Goal: Find specific page/section: Find specific page/section

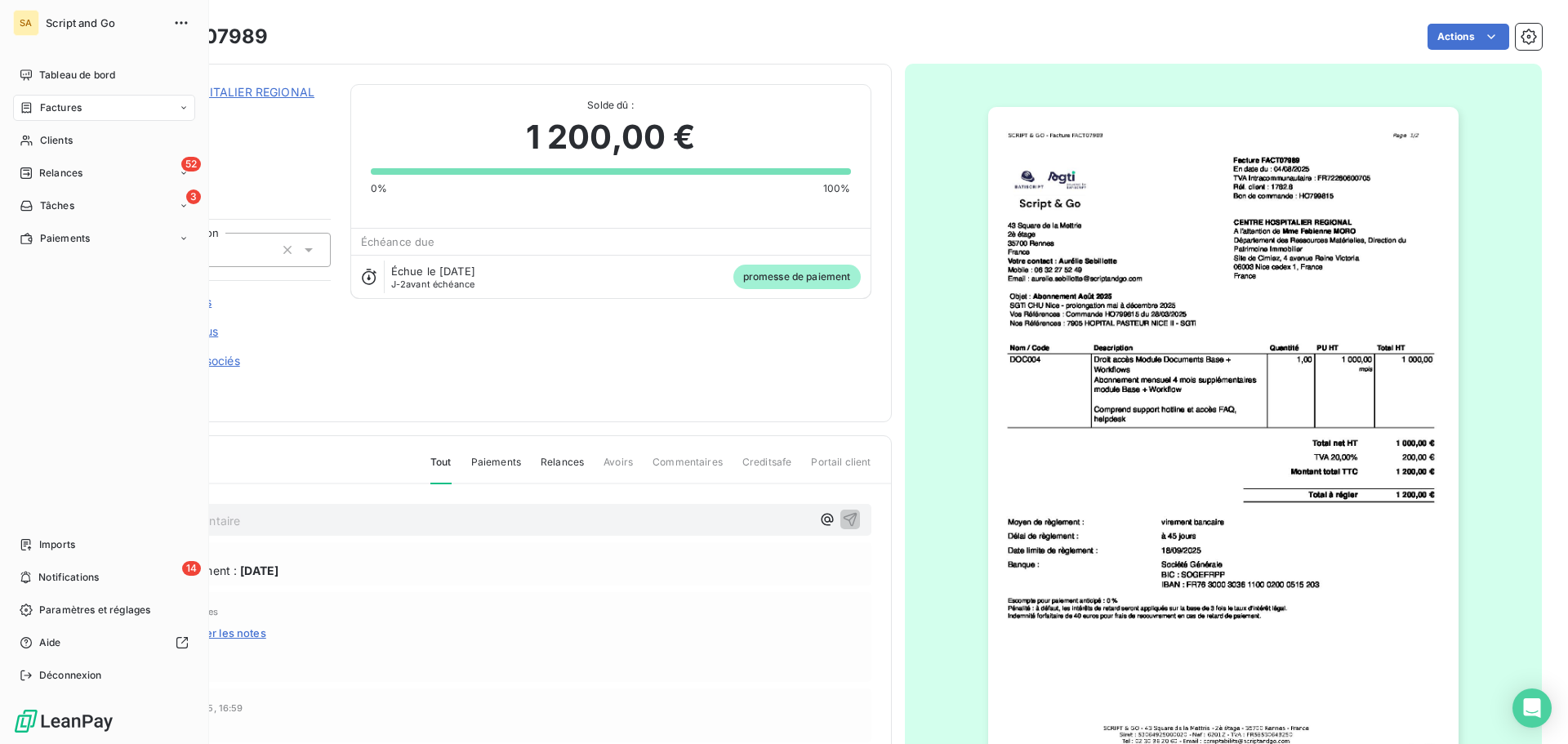
click at [37, 102] on div "Factures" at bounding box center [50, 108] width 62 height 15
click at [86, 106] on div "Factures" at bounding box center [104, 108] width 182 height 26
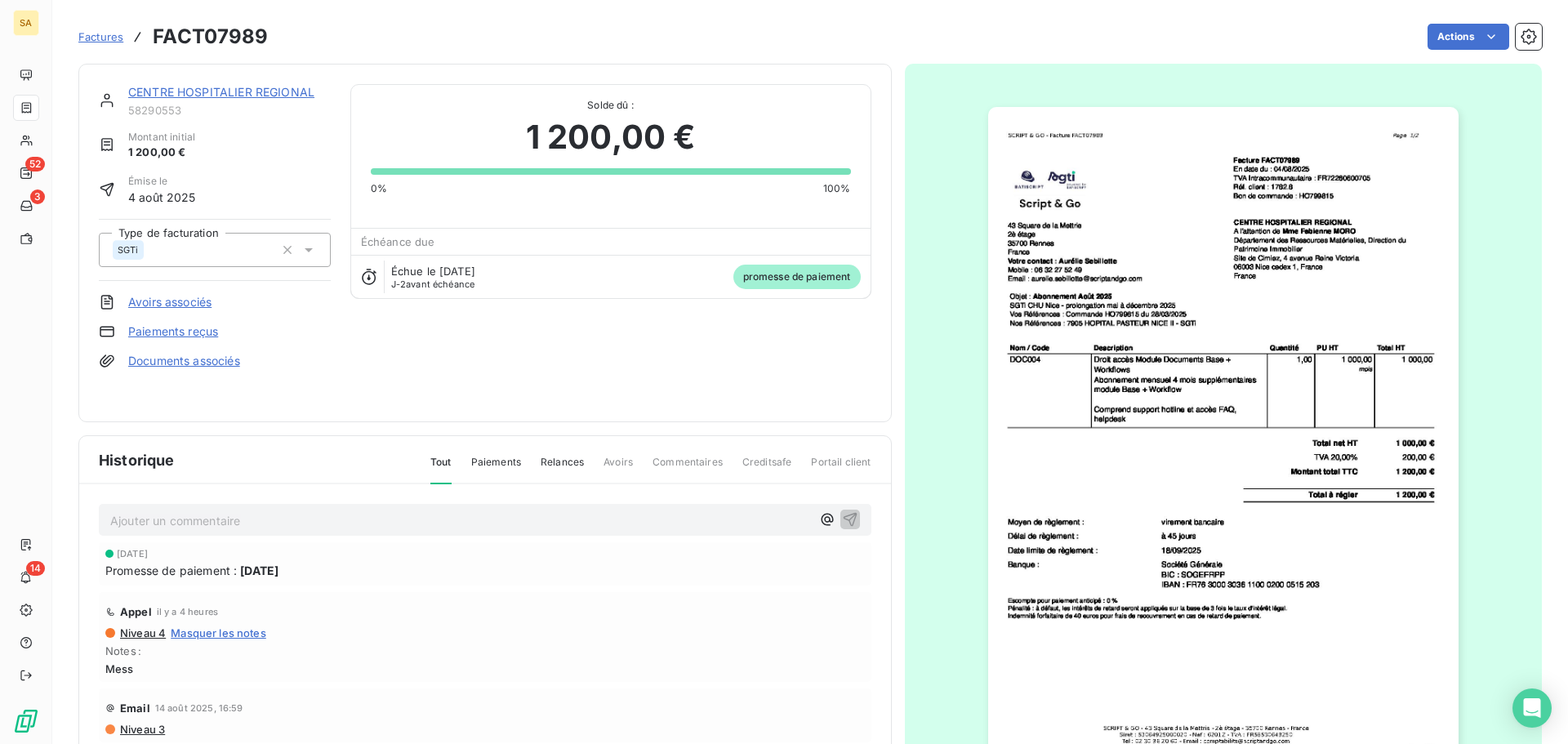
click at [104, 35] on span "Factures" at bounding box center [100, 37] width 45 height 13
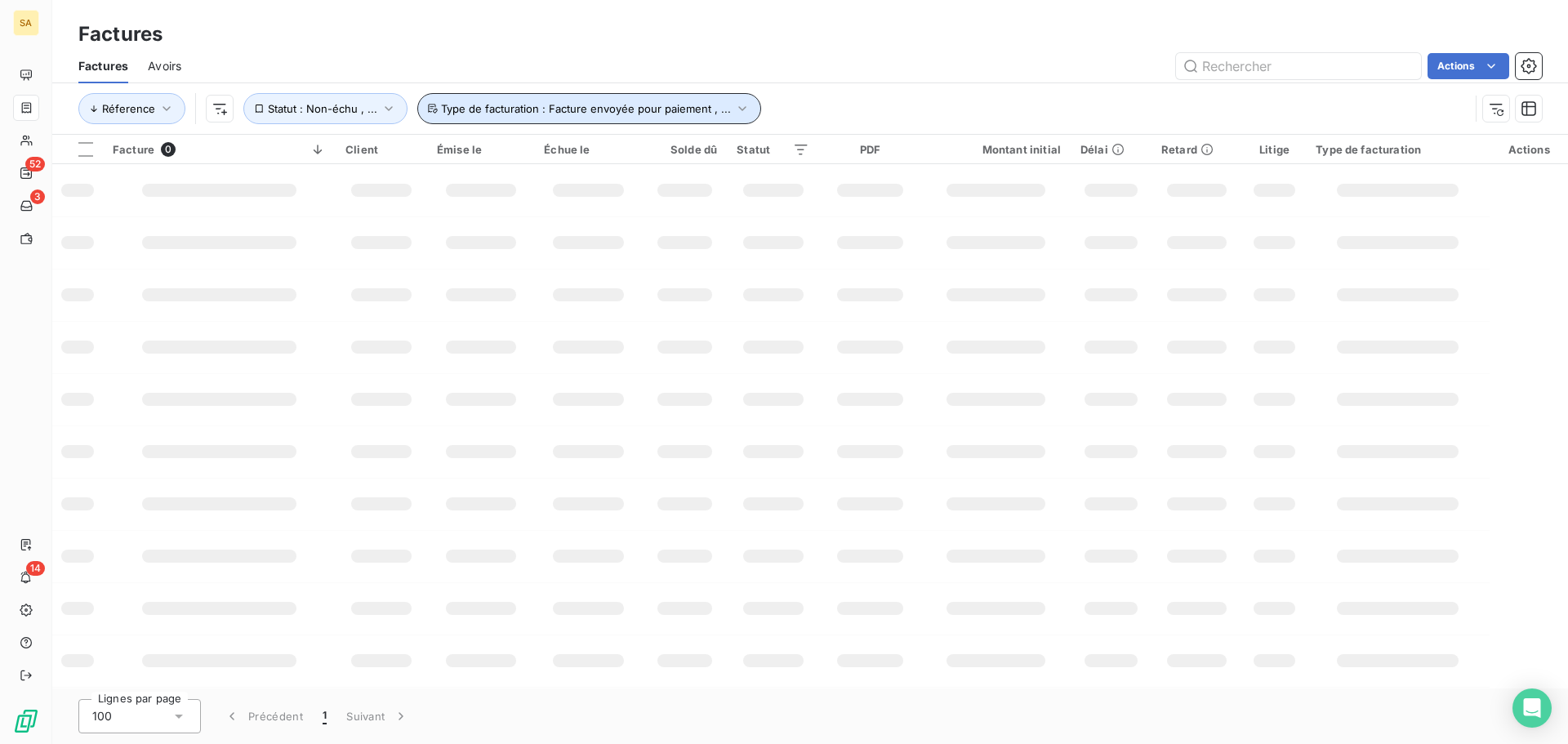
click at [641, 106] on span "Type de facturation : Facture envoyée pour paiement , ..." at bounding box center [585, 109] width 290 height 13
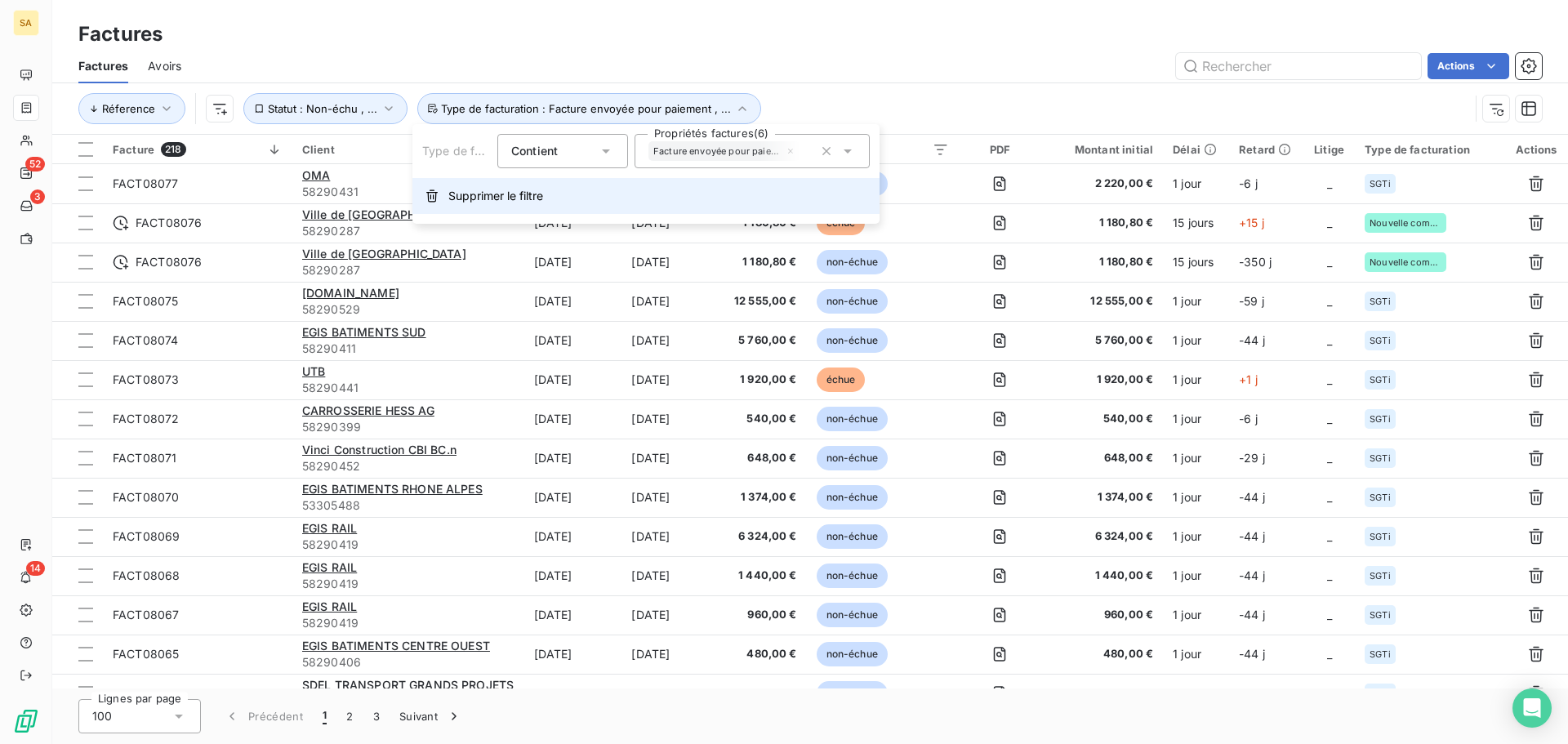
click at [506, 188] on button "Supprimer le filtre" at bounding box center [646, 196] width 467 height 36
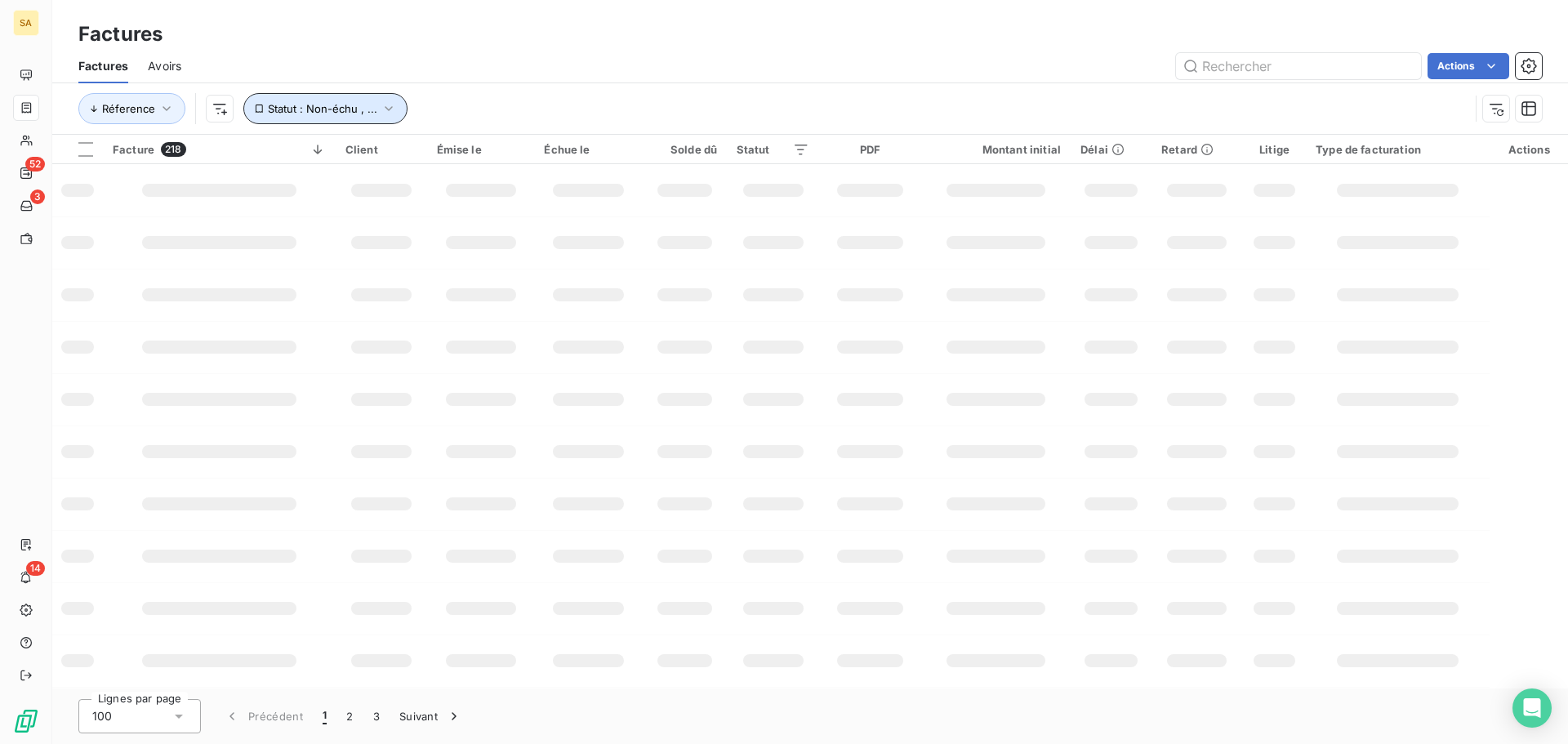
click at [356, 113] on span "Statut : Non-échu , ..." at bounding box center [322, 109] width 109 height 13
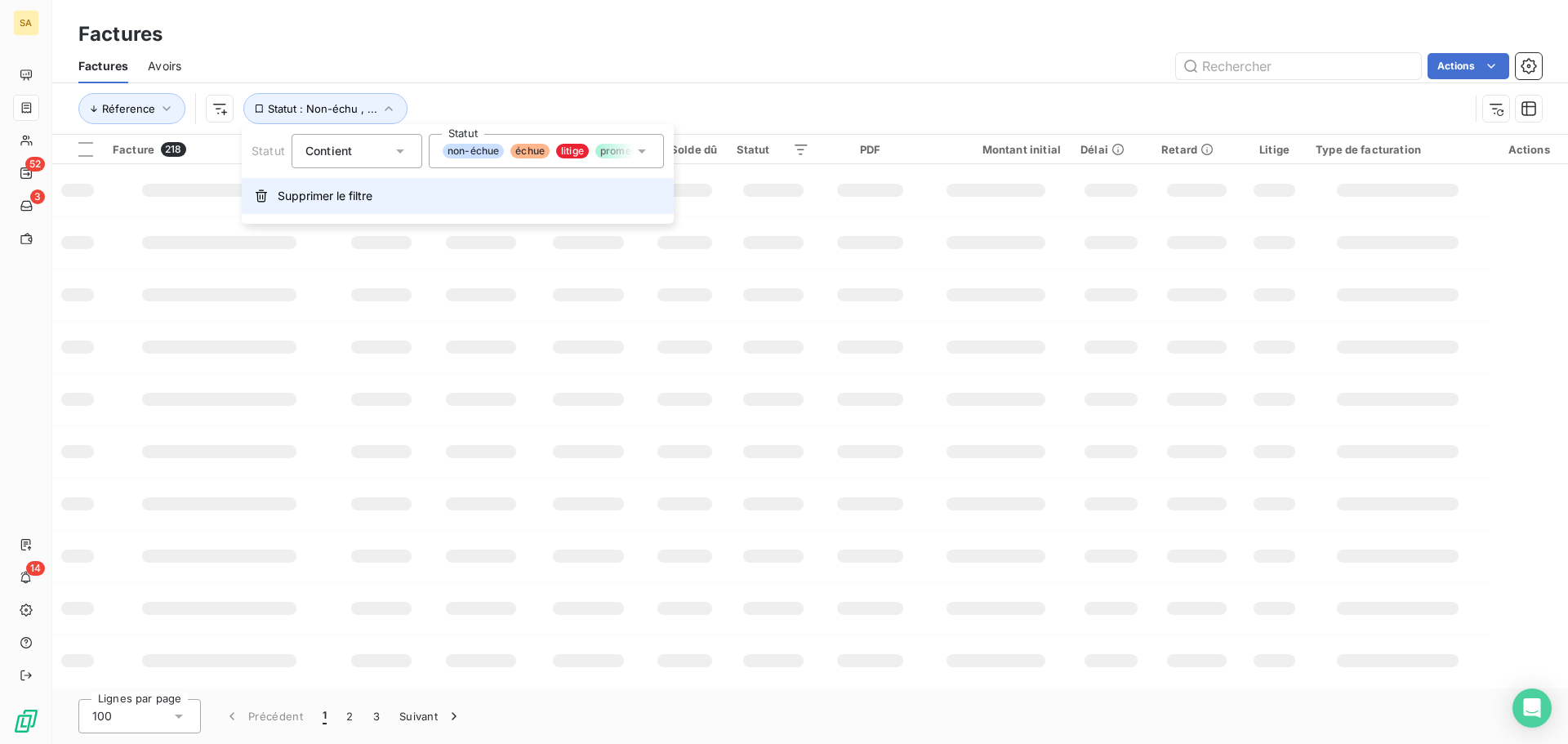
click at [348, 196] on span "Supprimer le filtre" at bounding box center [325, 196] width 95 height 16
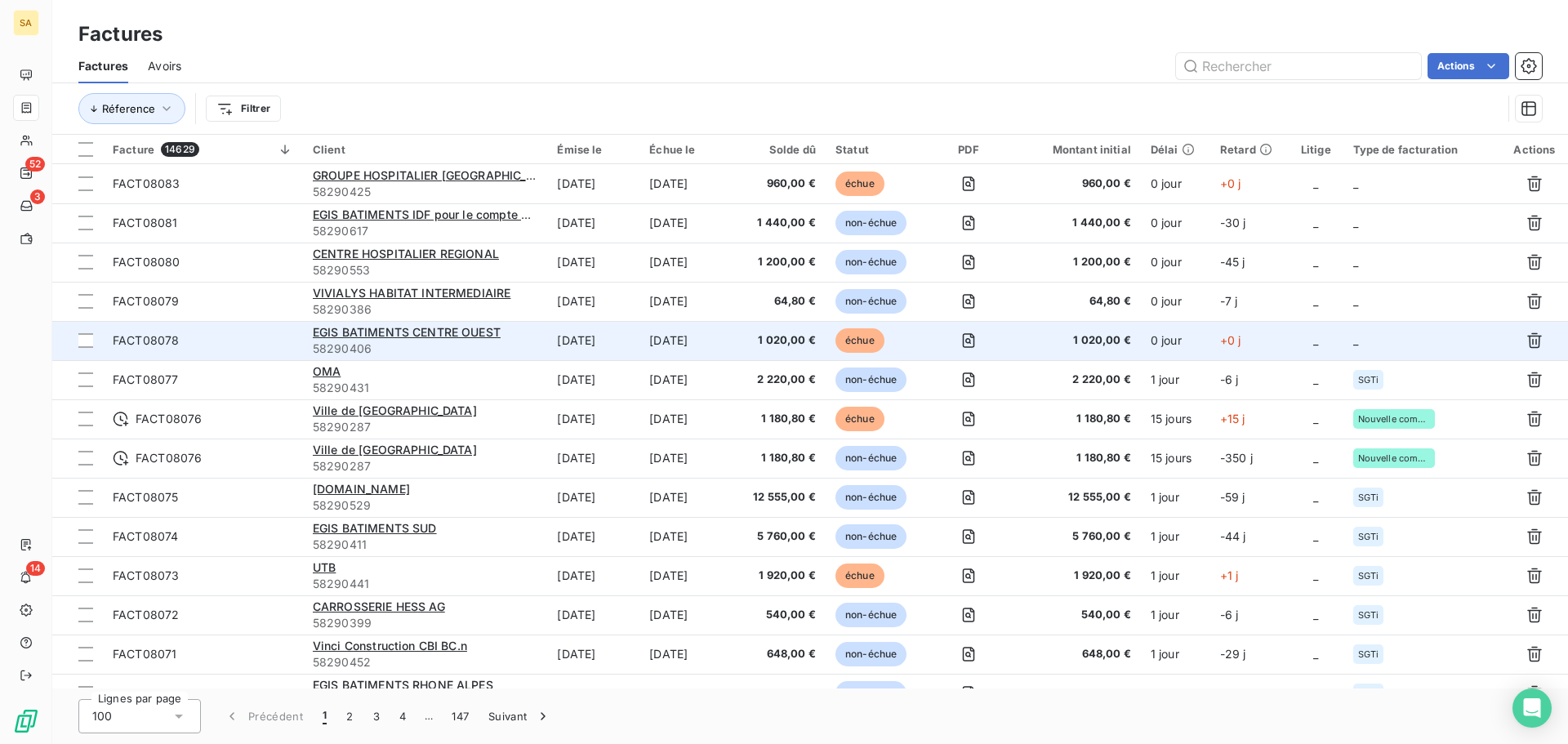
click at [1354, 344] on span "_" at bounding box center [1356, 340] width 5 height 14
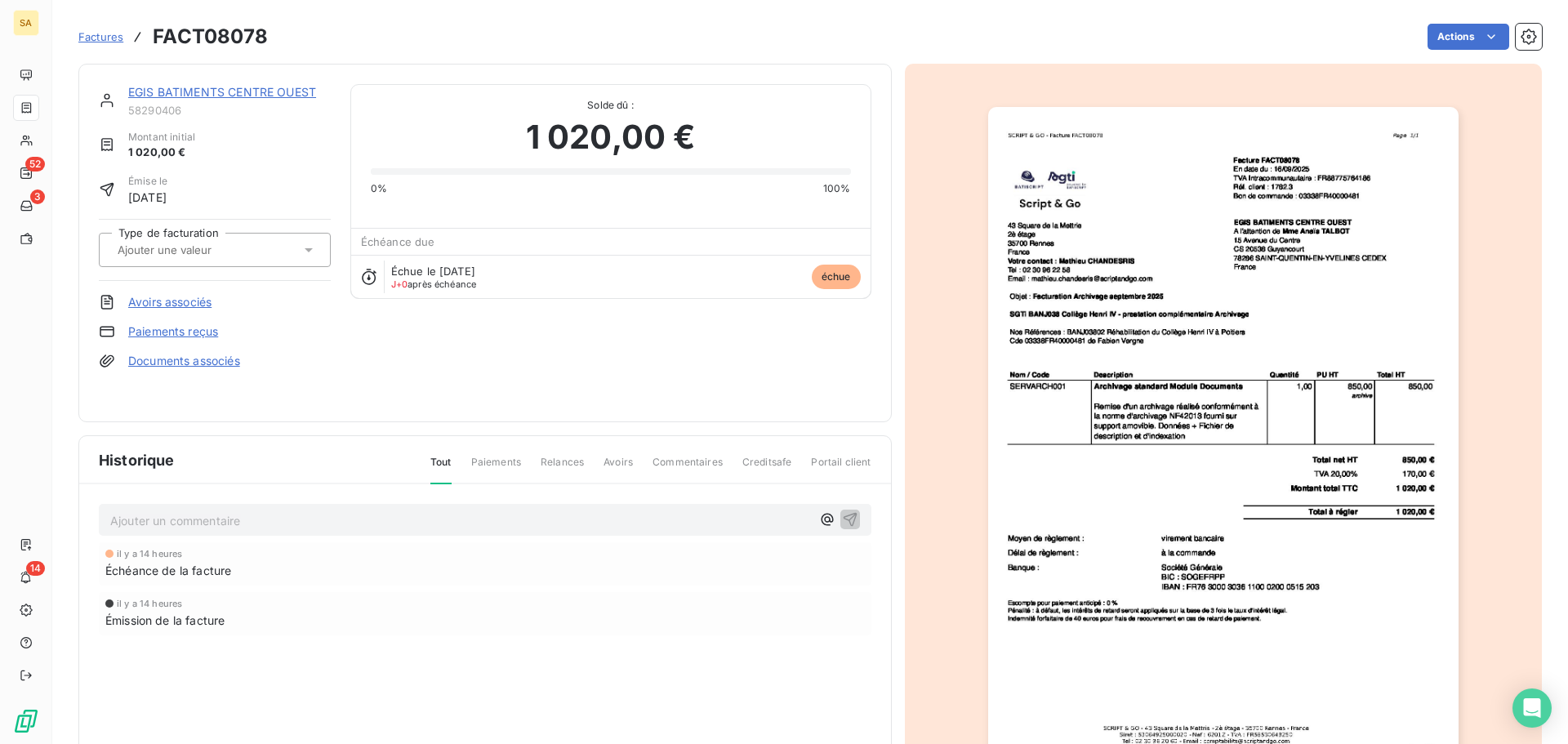
click at [244, 243] on input "text" at bounding box center [198, 250] width 164 height 15
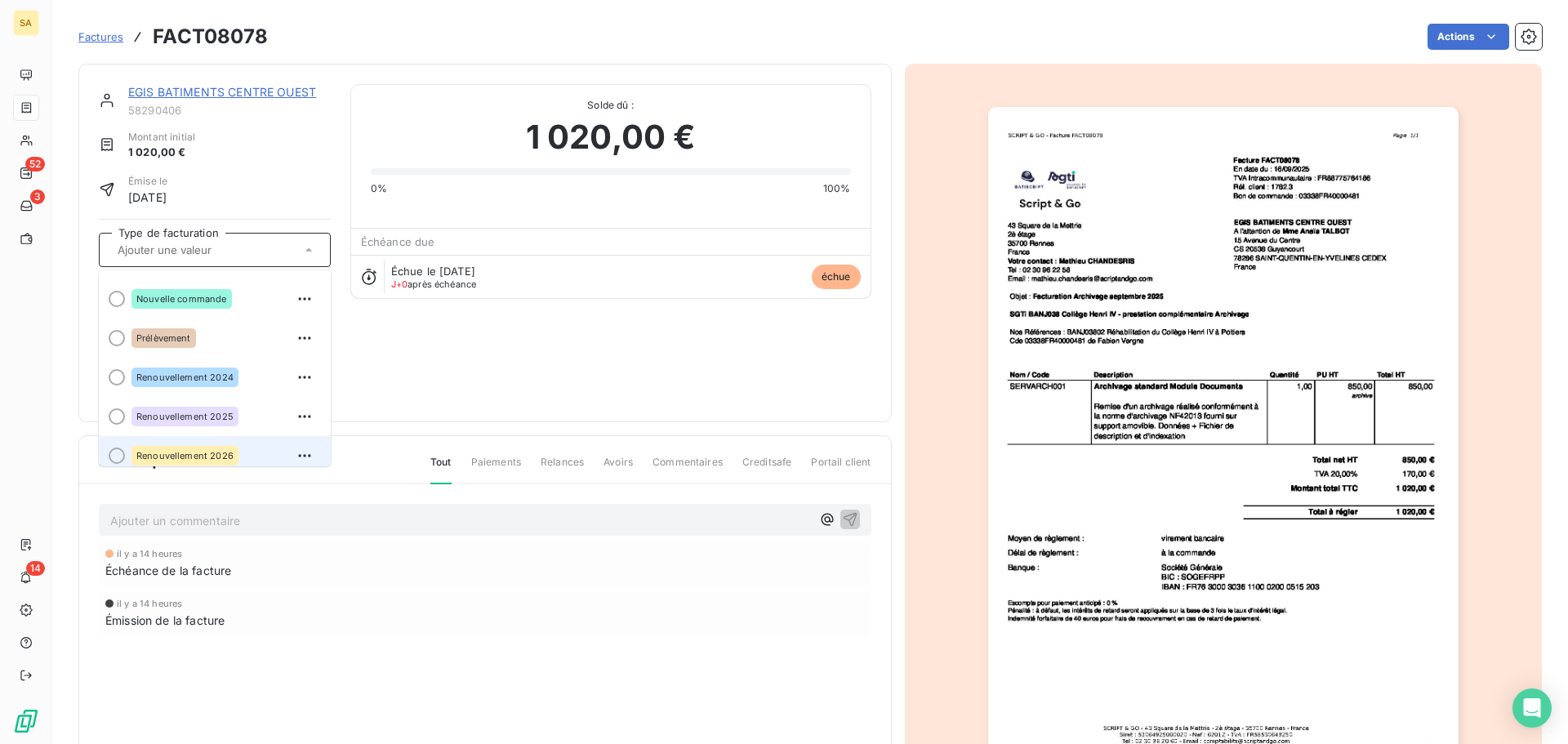
scroll to position [124, 0]
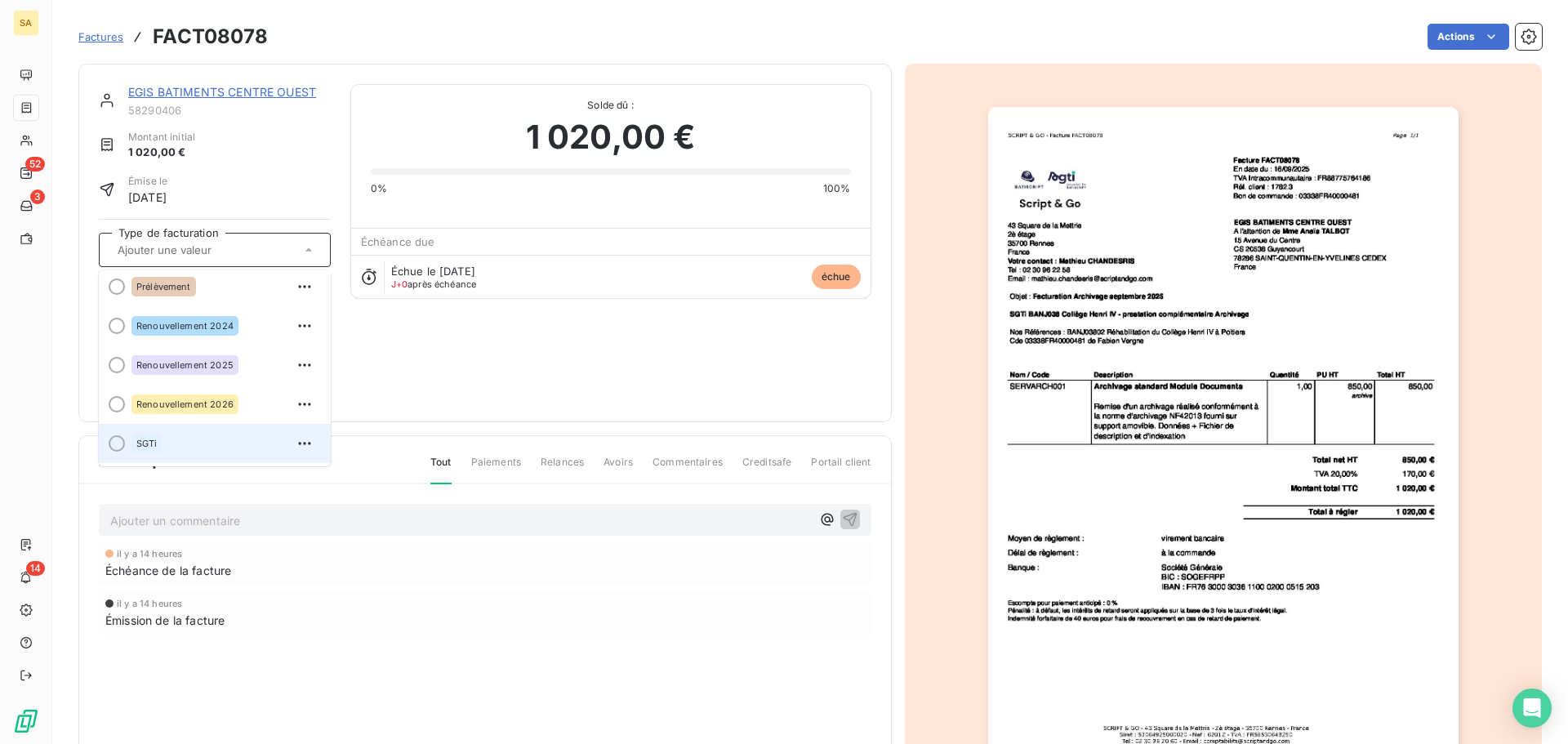
click at [209, 433] on div "SGTi" at bounding box center [224, 443] width 186 height 26
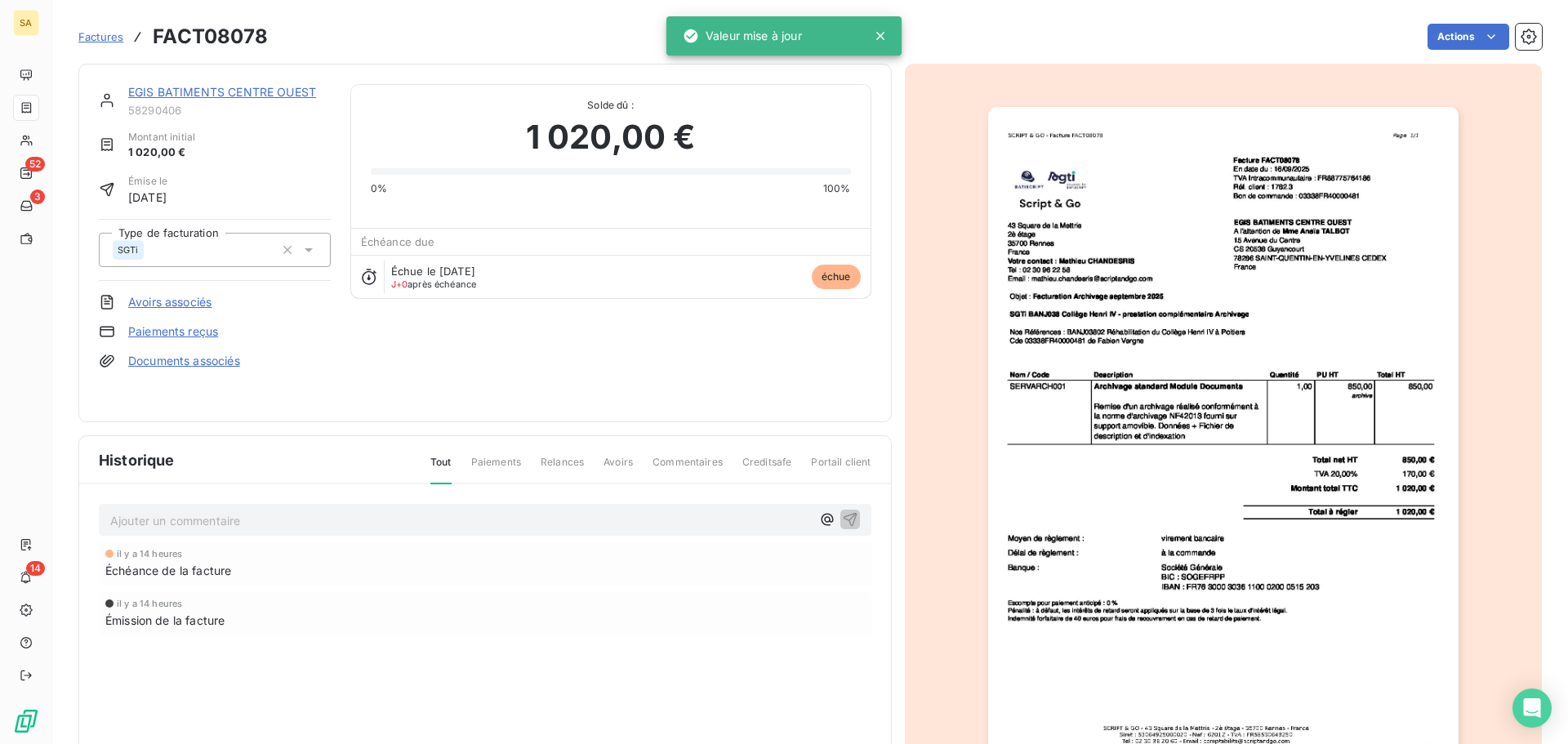
click at [118, 33] on span "Factures" at bounding box center [100, 37] width 45 height 13
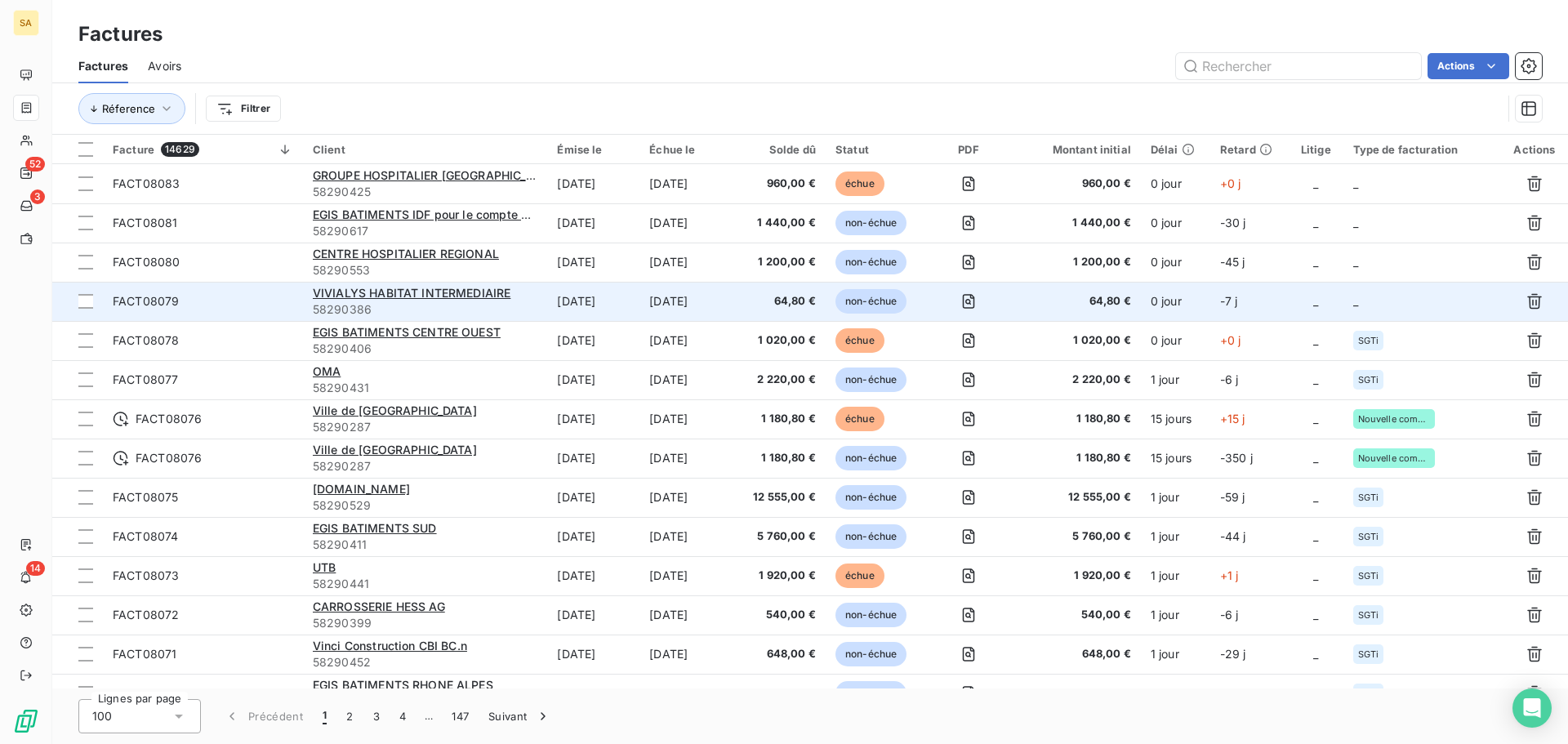
click at [1378, 301] on td "_" at bounding box center [1422, 302] width 158 height 39
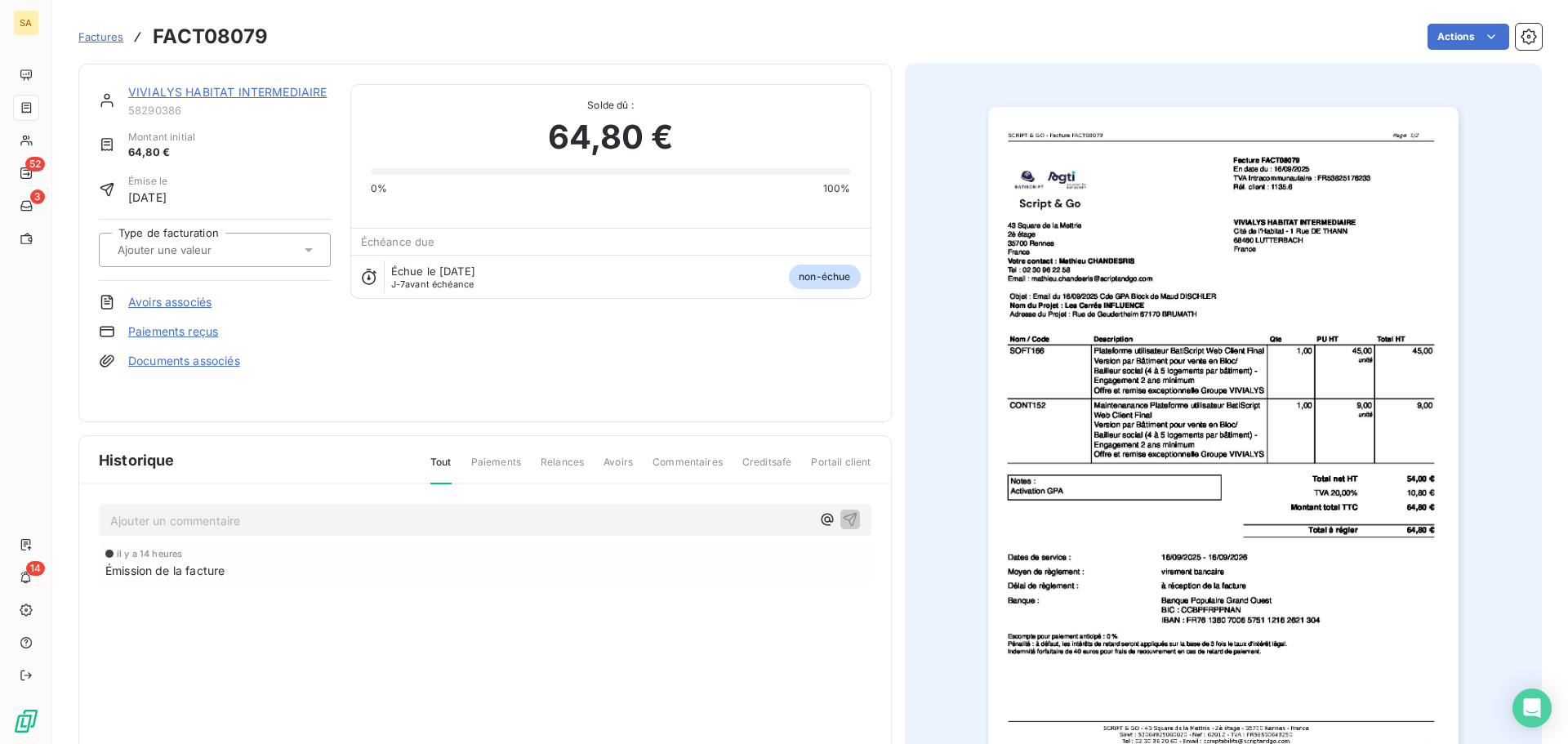
click at [210, 253] on input "text" at bounding box center [198, 250] width 164 height 15
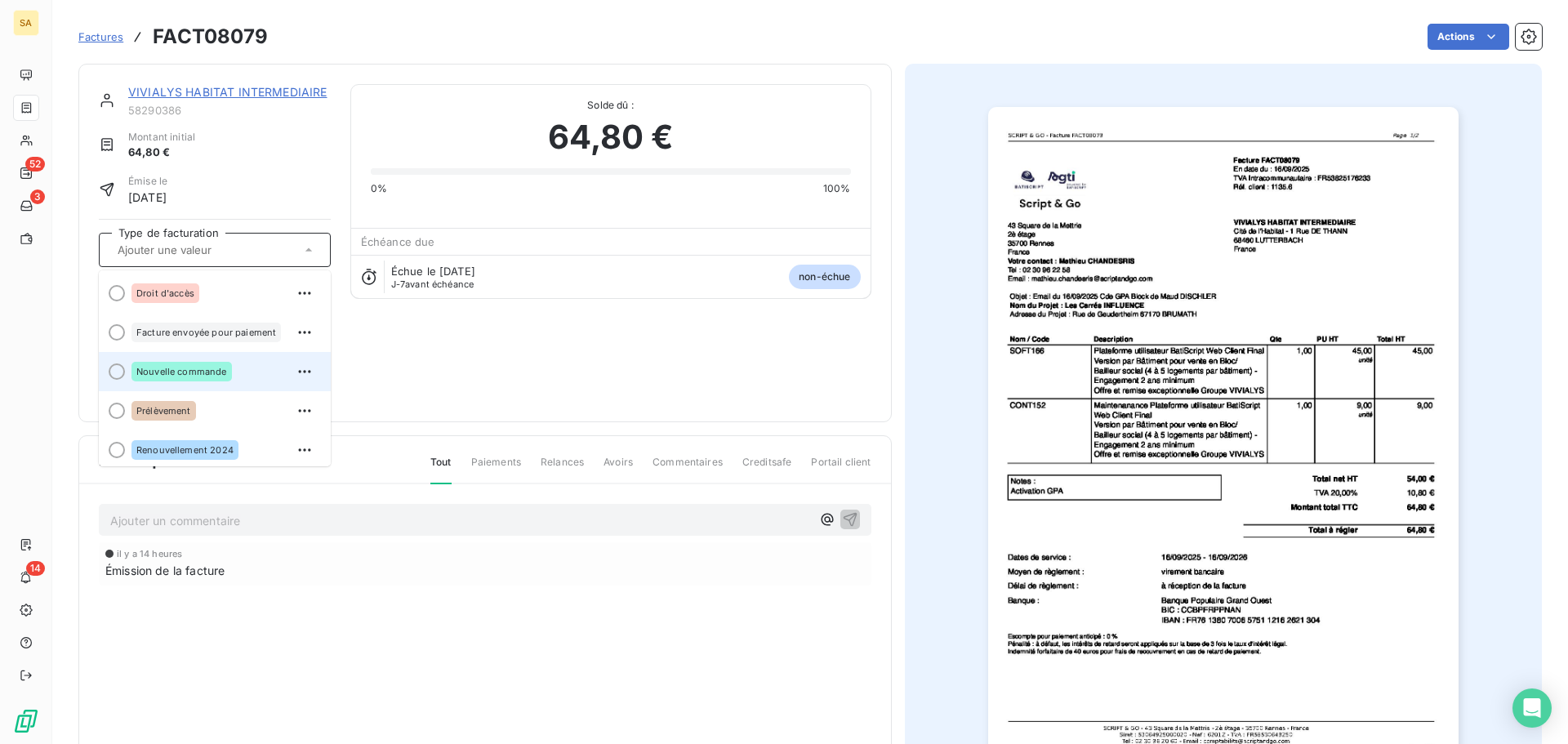
click at [184, 368] on span "Nouvelle commande" at bounding box center [182, 372] width 90 height 10
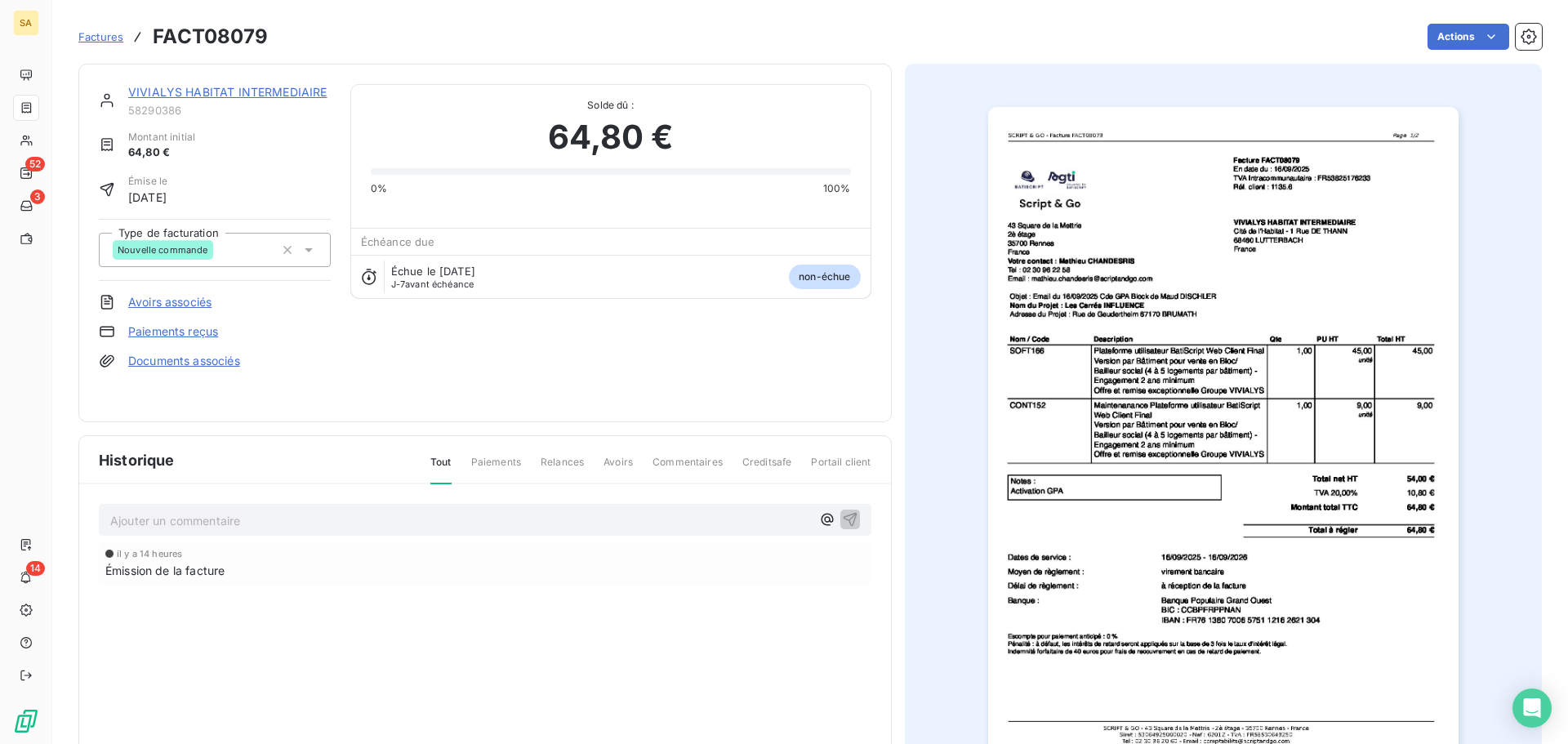
click at [109, 36] on span "Factures" at bounding box center [100, 37] width 45 height 13
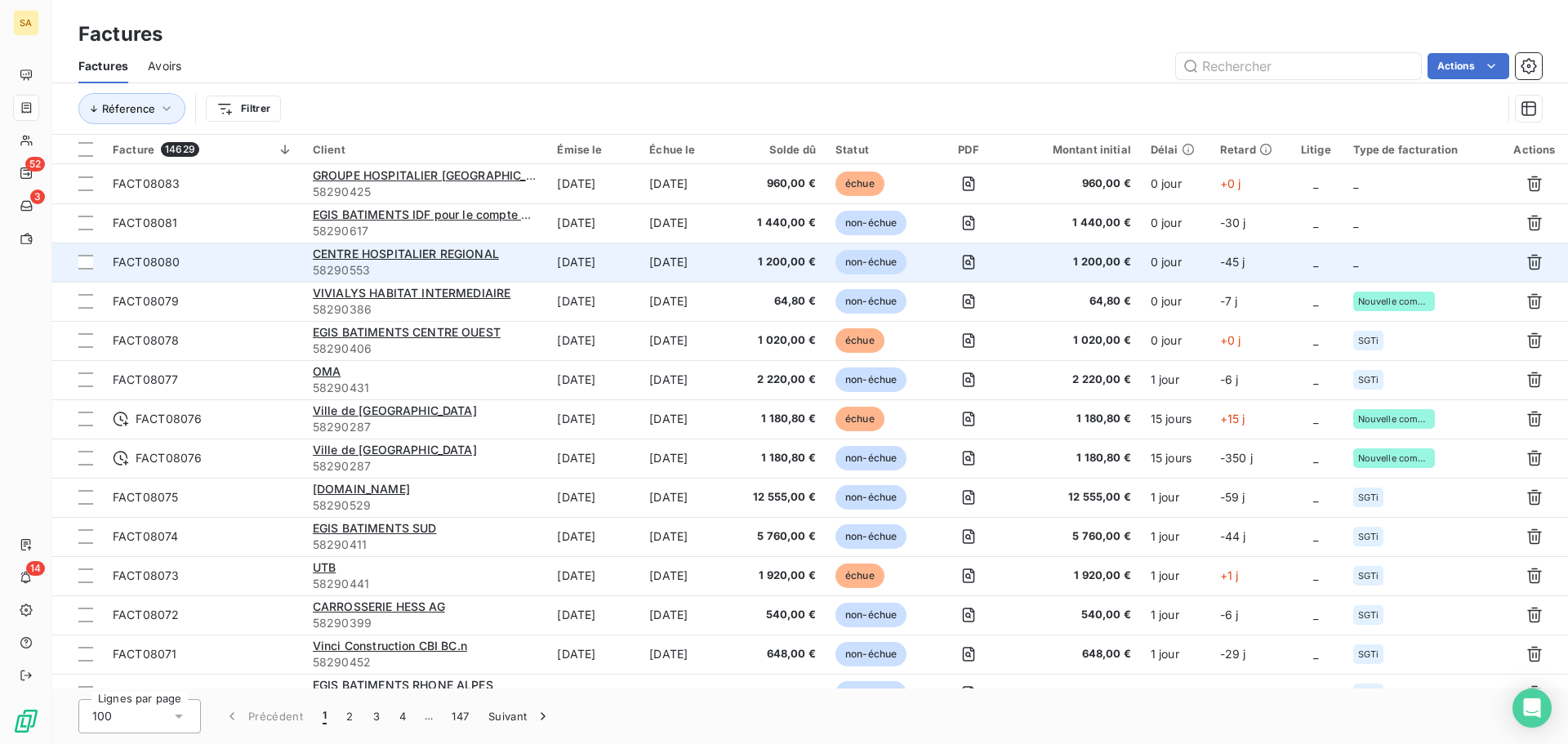
click at [1389, 263] on td "_" at bounding box center [1422, 262] width 158 height 39
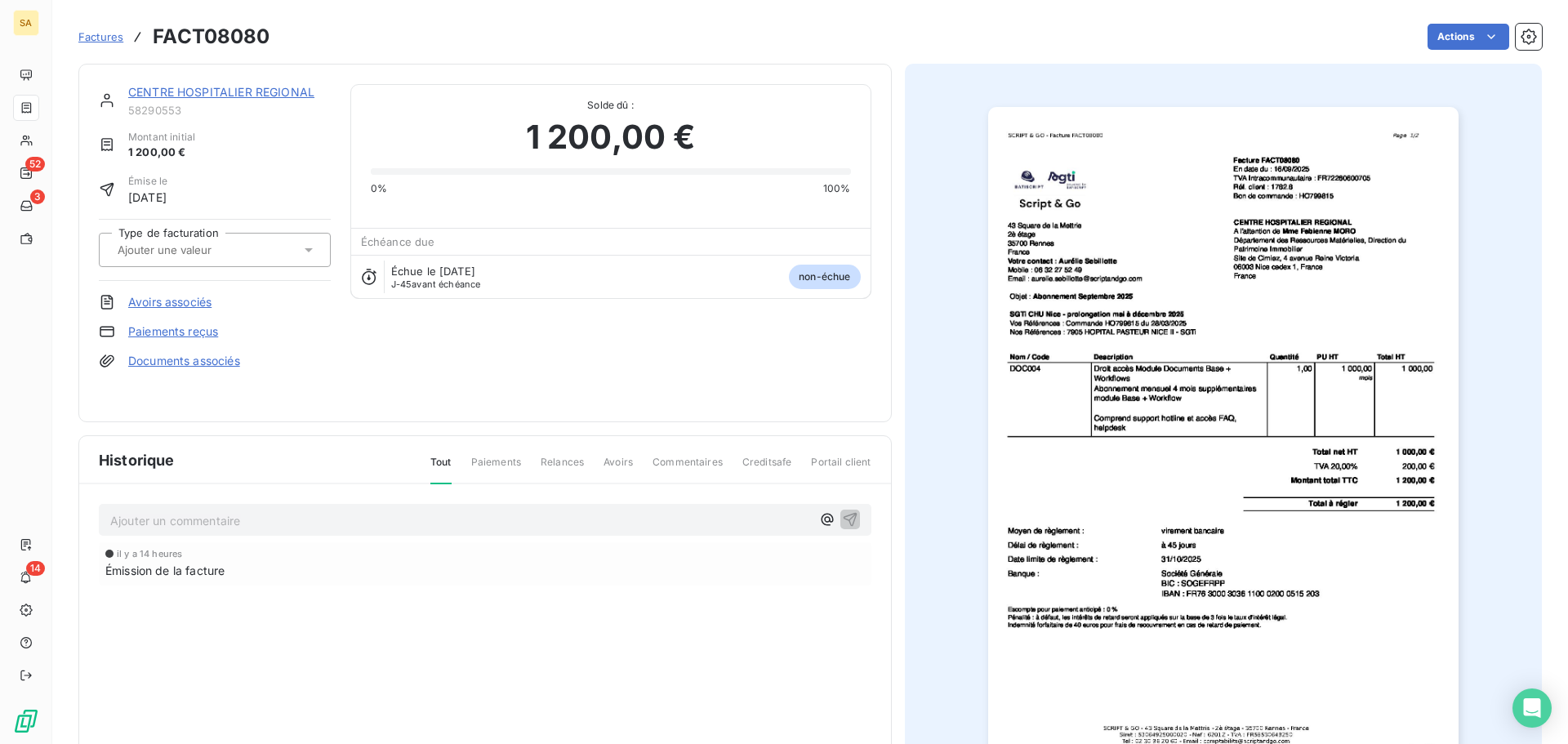
click at [247, 253] on input "text" at bounding box center [198, 250] width 164 height 15
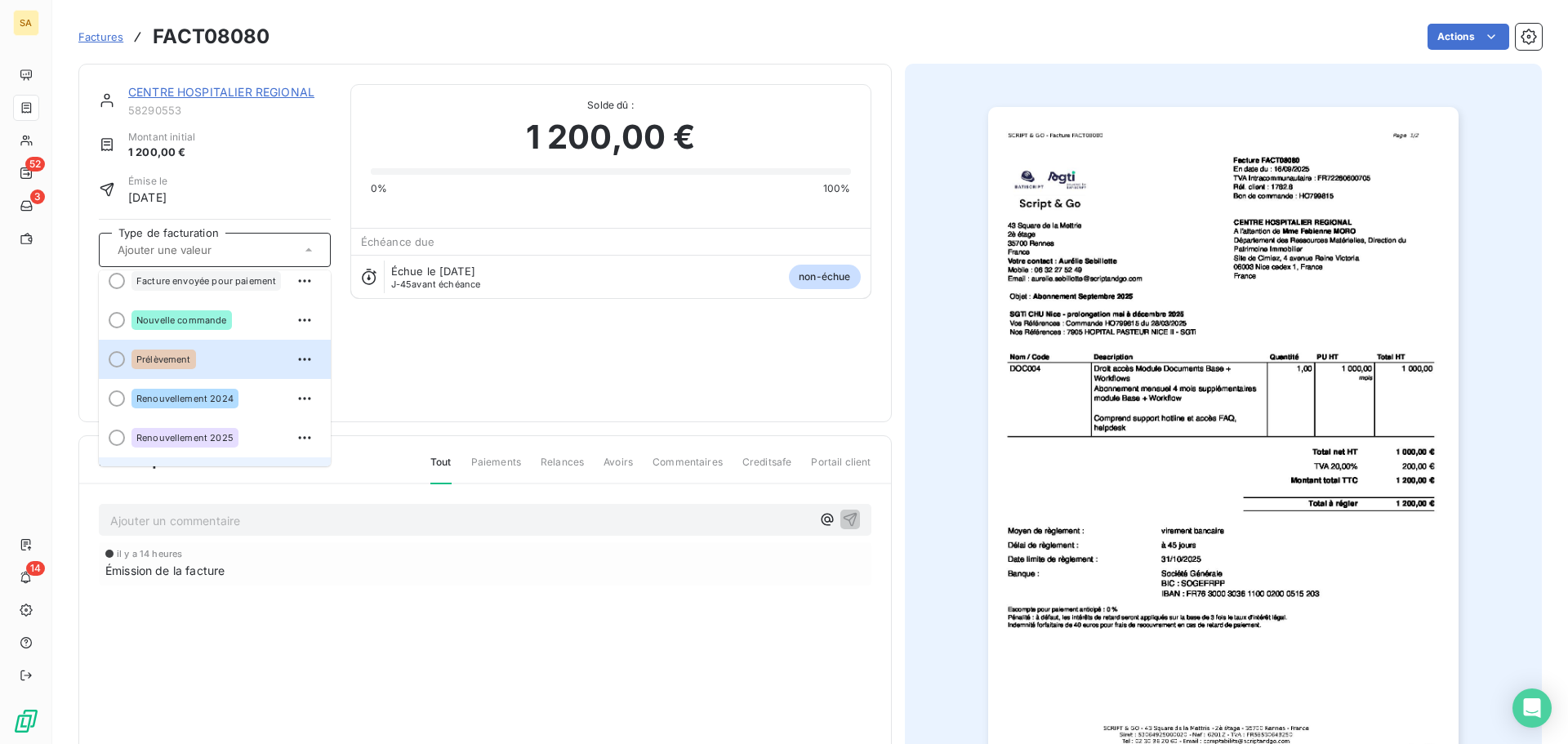
scroll to position [124, 0]
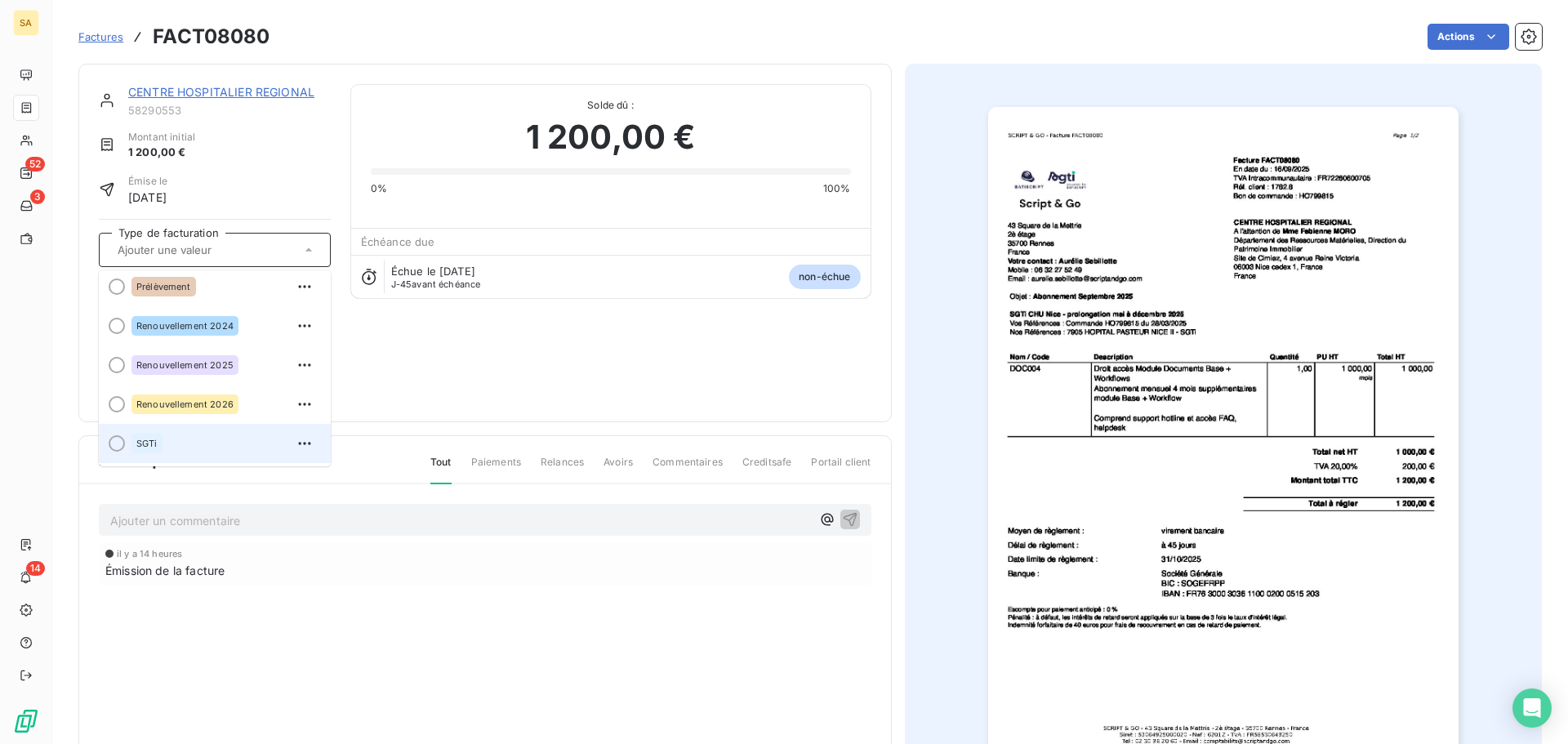
click at [192, 439] on div "SGTi" at bounding box center [224, 443] width 186 height 26
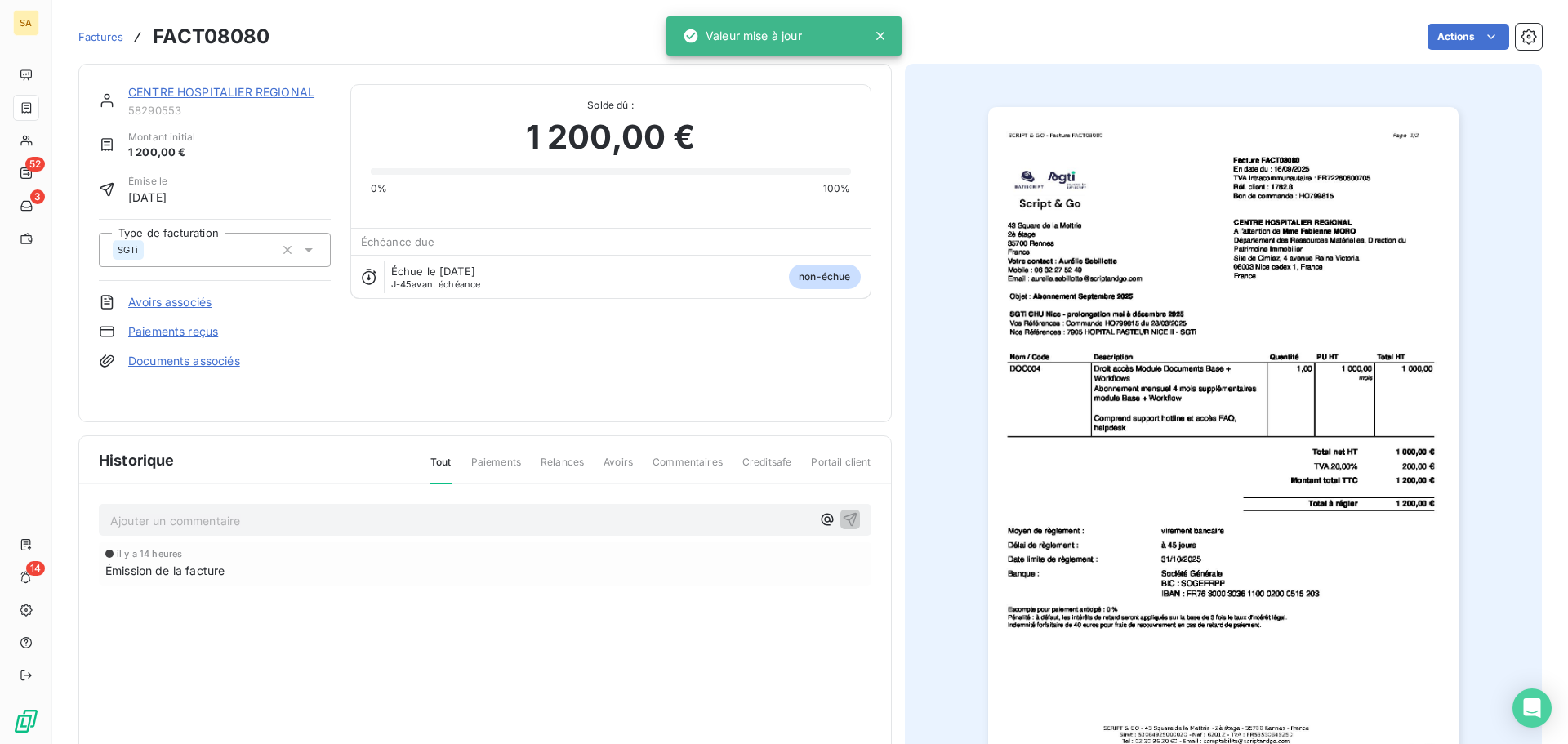
click at [110, 39] on span "Factures" at bounding box center [100, 37] width 45 height 13
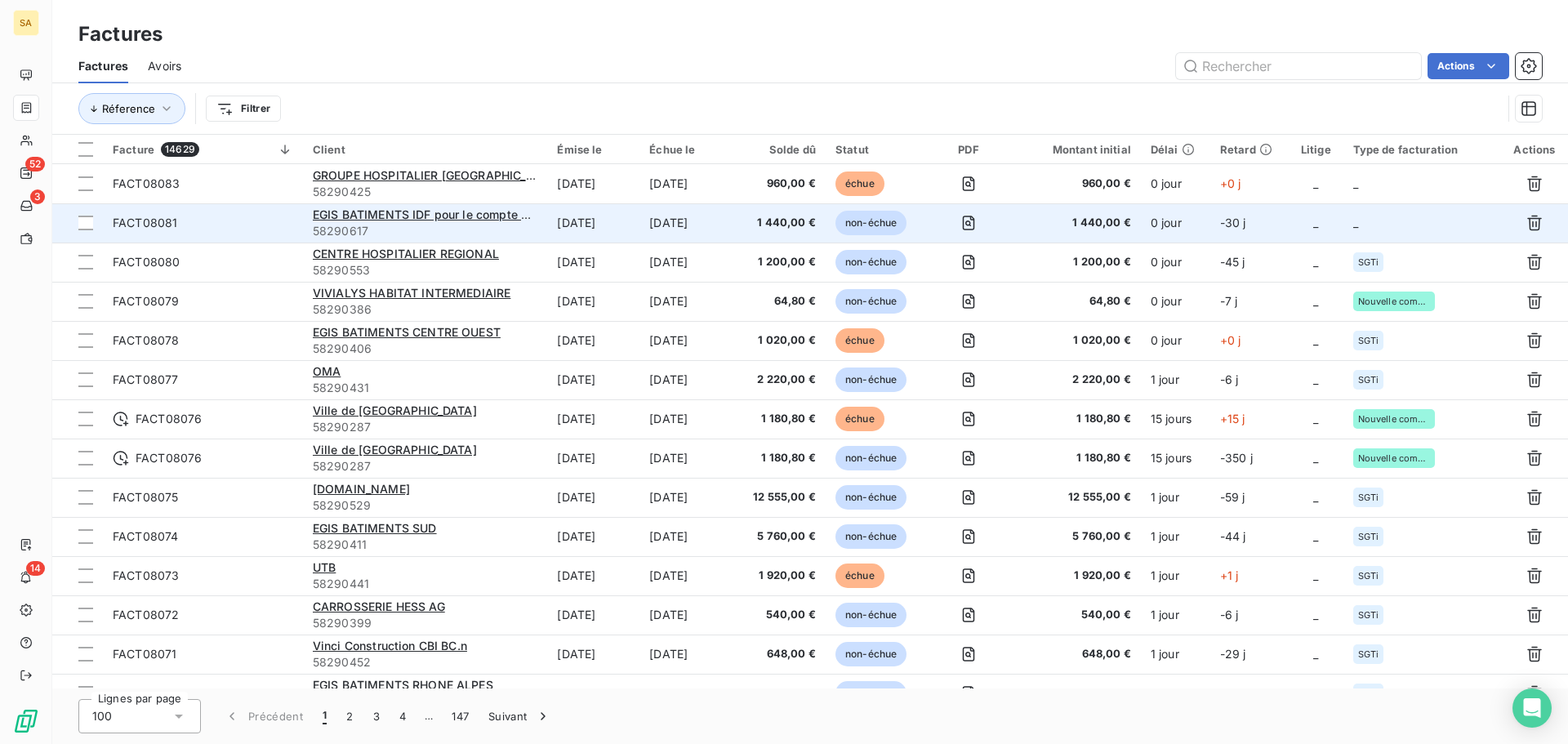
click at [1399, 220] on td "_" at bounding box center [1422, 223] width 158 height 39
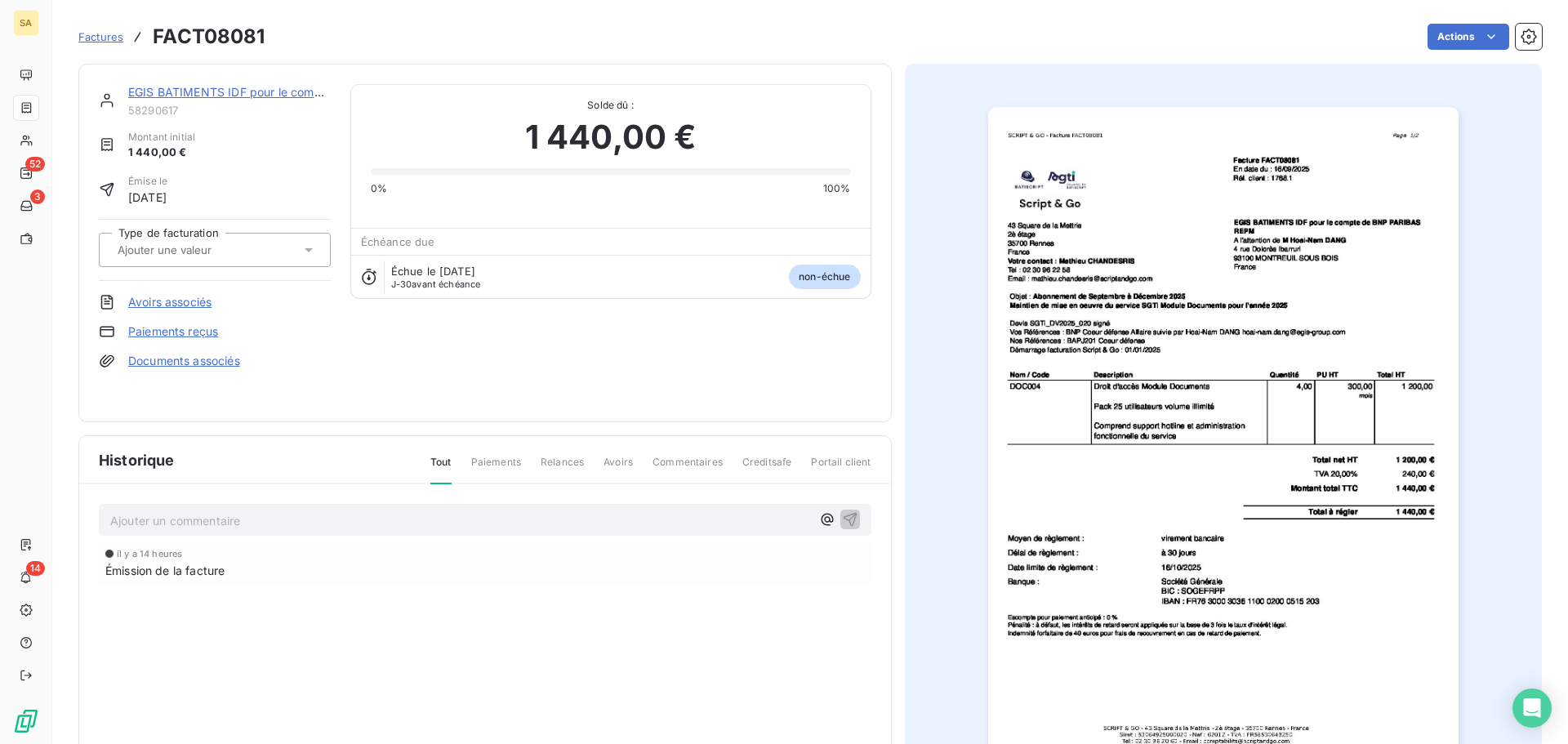
click at [280, 250] on div at bounding box center [206, 250] width 187 height 21
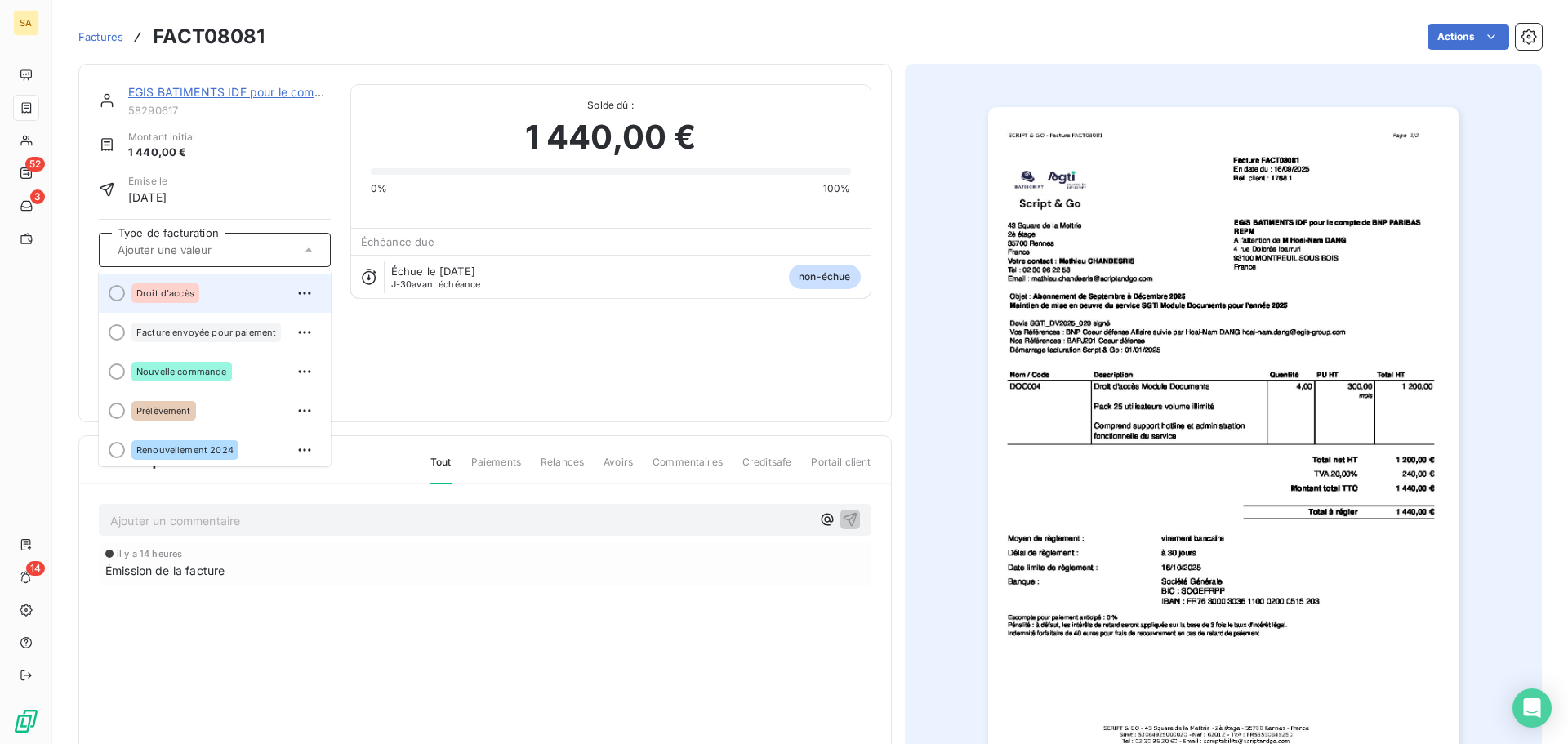
scroll to position [124, 0]
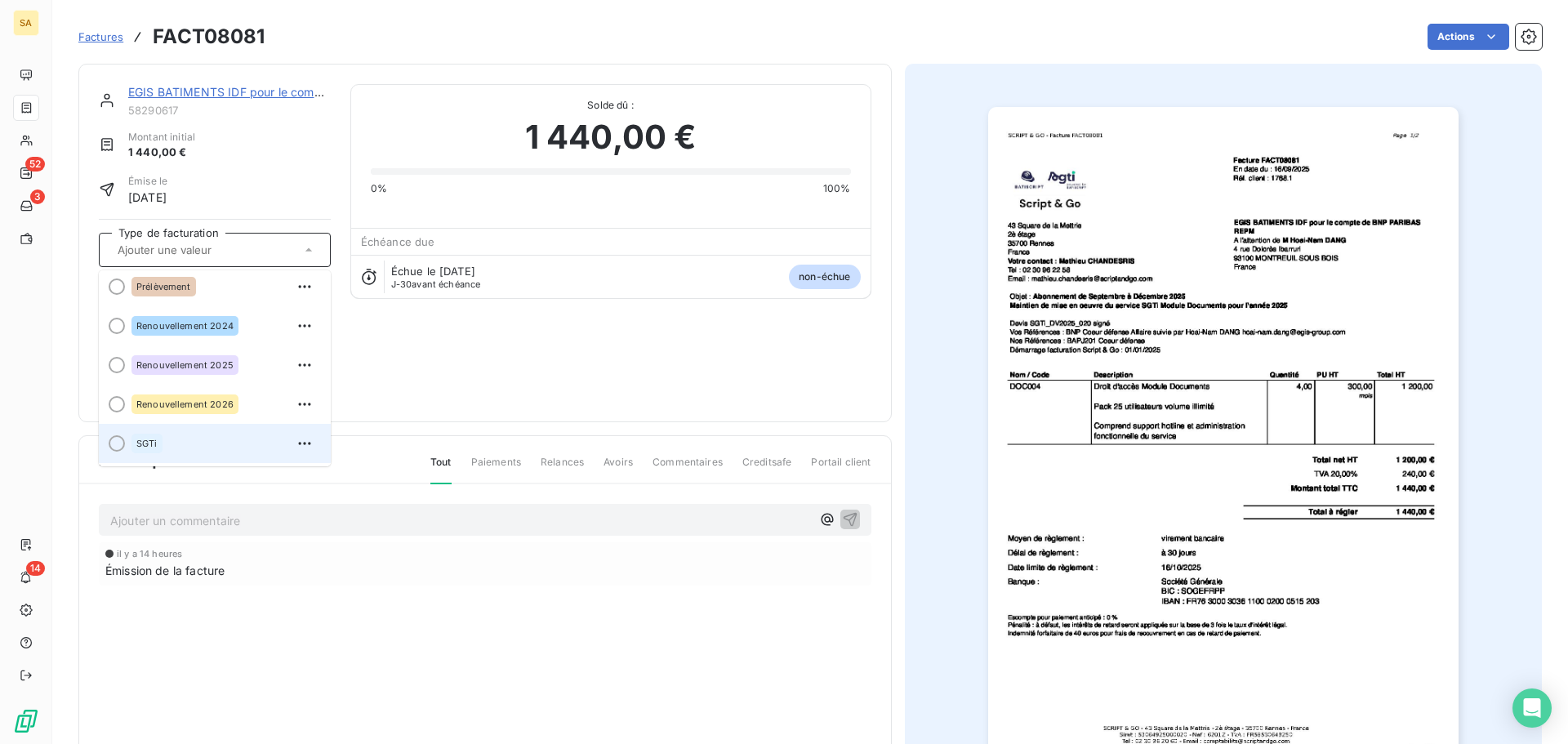
click at [210, 436] on div "SGTi" at bounding box center [224, 443] width 186 height 26
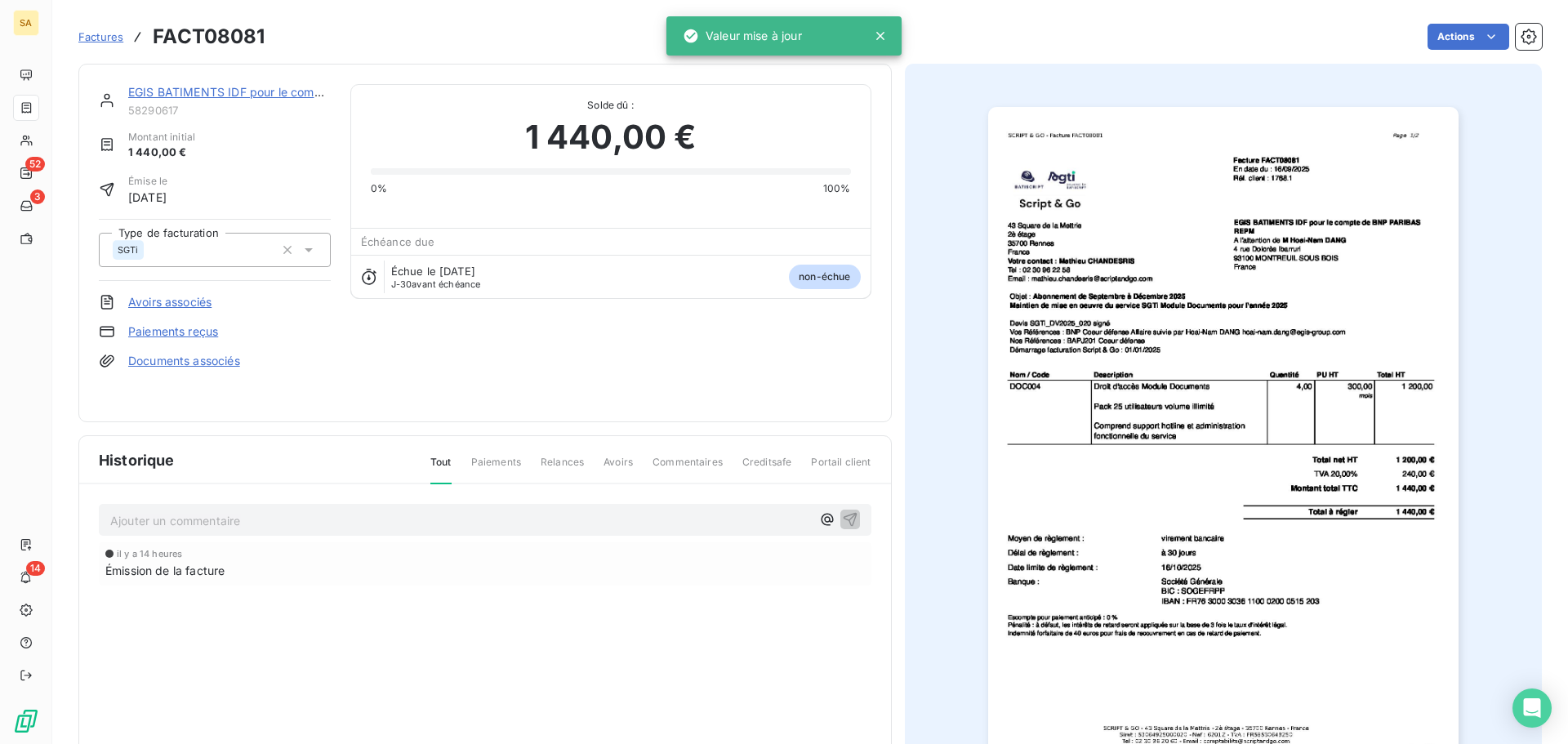
click at [104, 32] on span "Factures" at bounding box center [100, 37] width 45 height 13
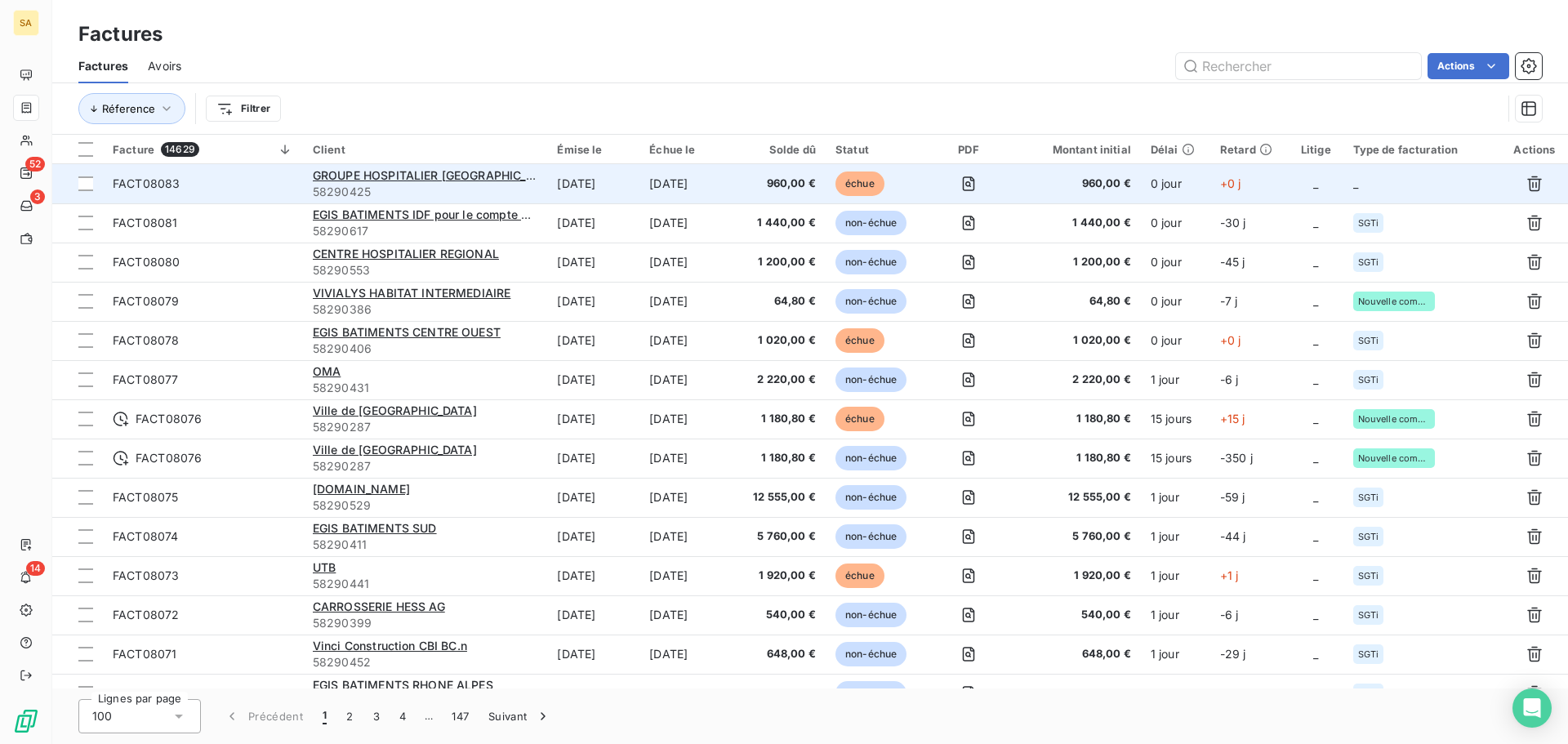
click at [1384, 180] on td "_" at bounding box center [1422, 184] width 158 height 39
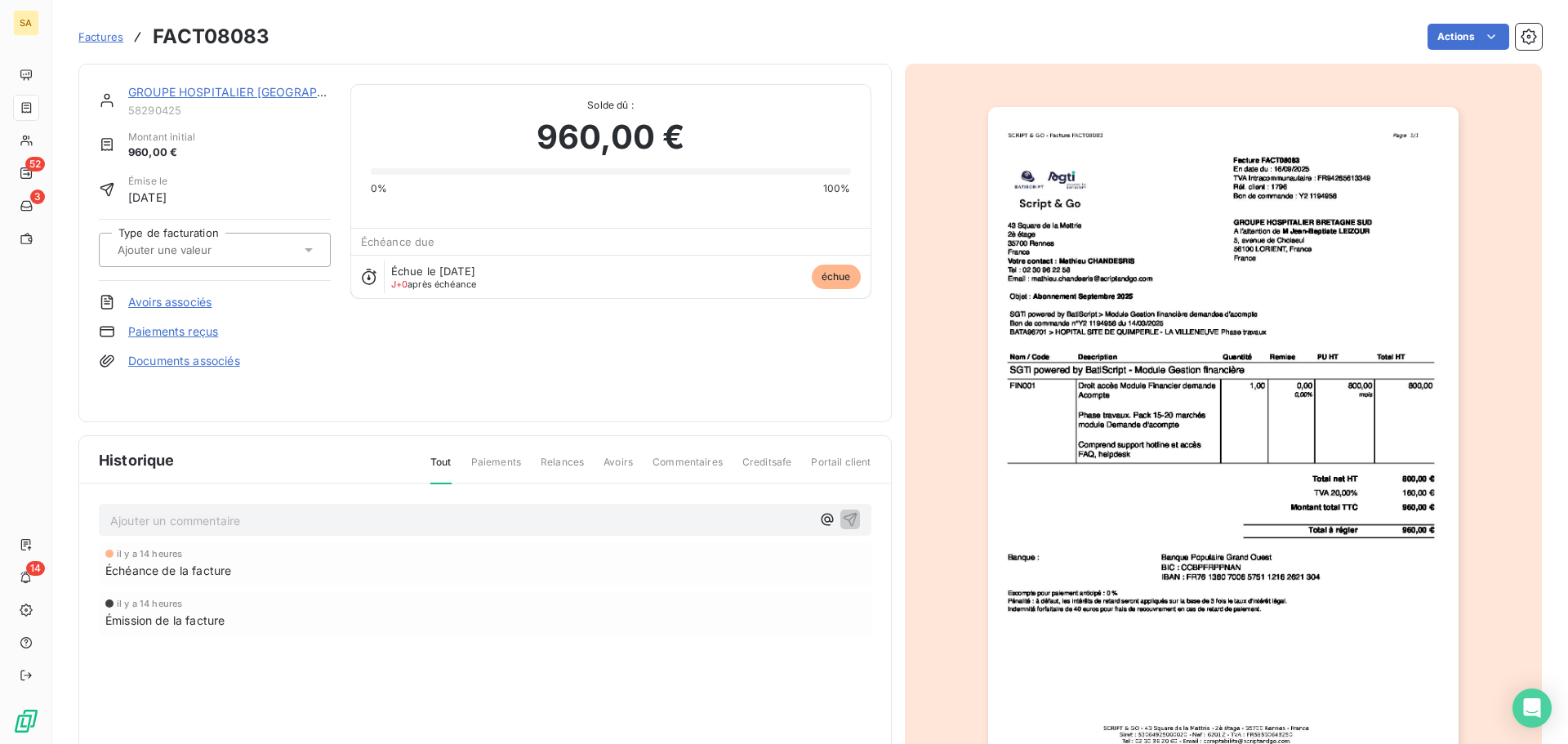
click at [215, 247] on input "text" at bounding box center [198, 250] width 164 height 15
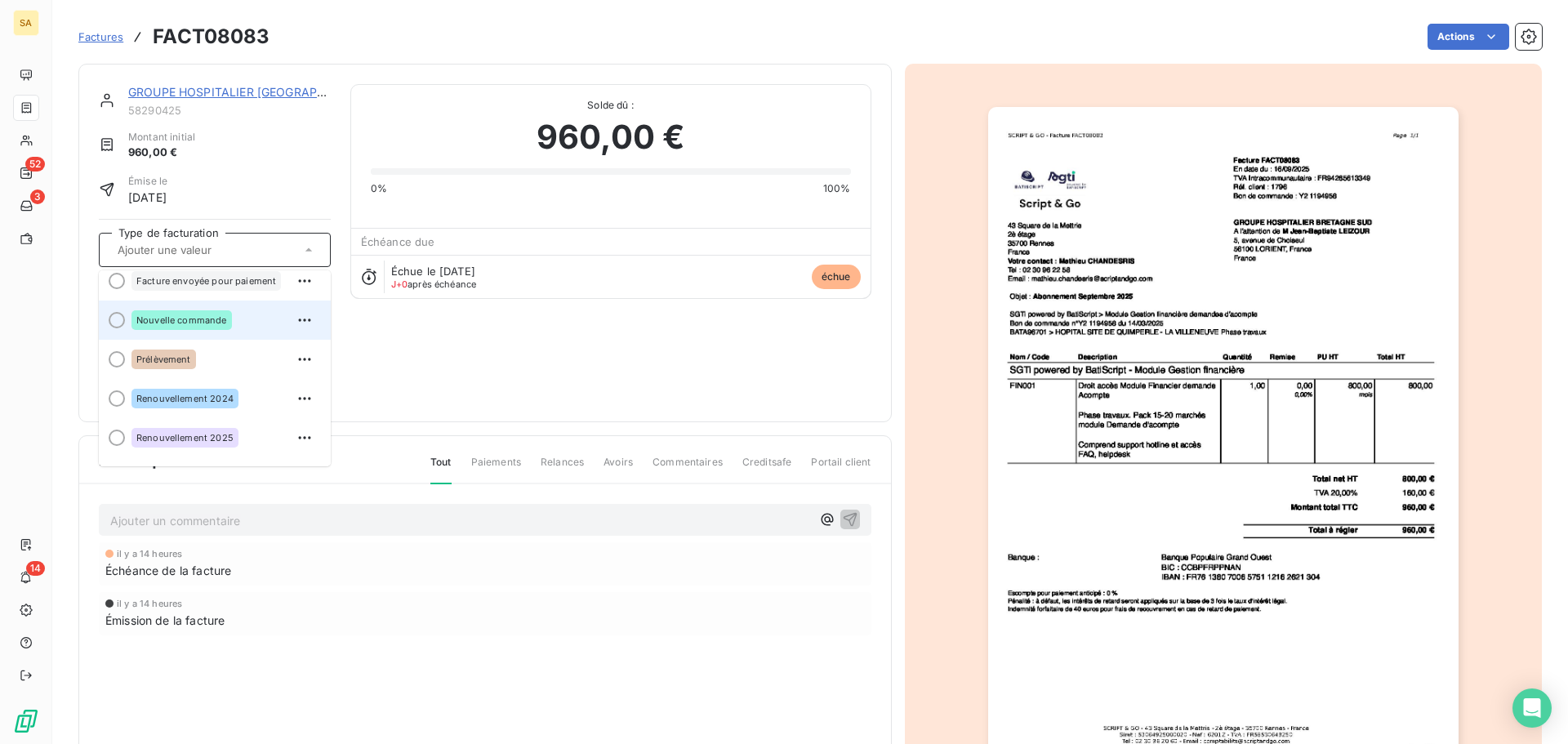
scroll to position [124, 0]
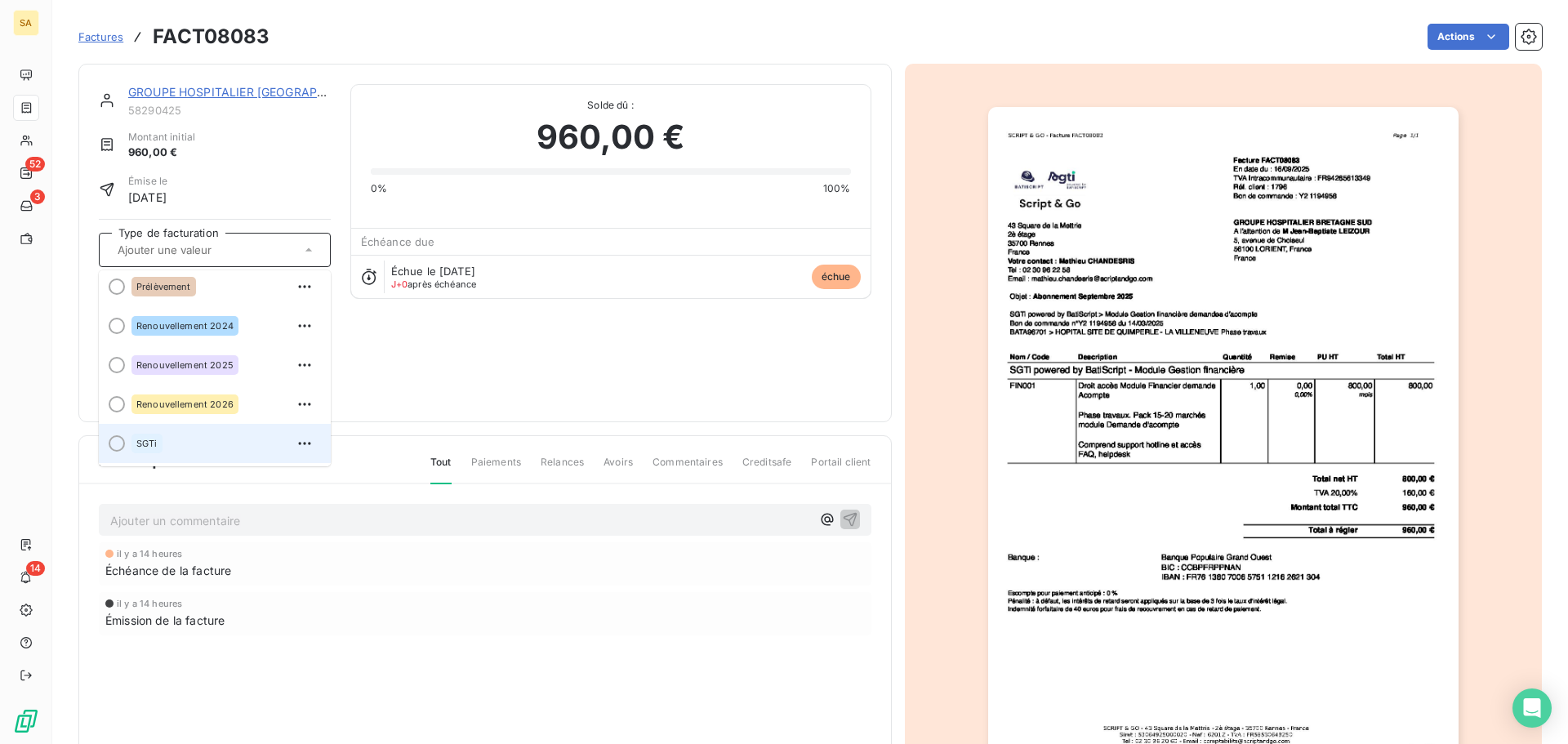
click at [210, 434] on div "SGTi" at bounding box center [224, 443] width 186 height 26
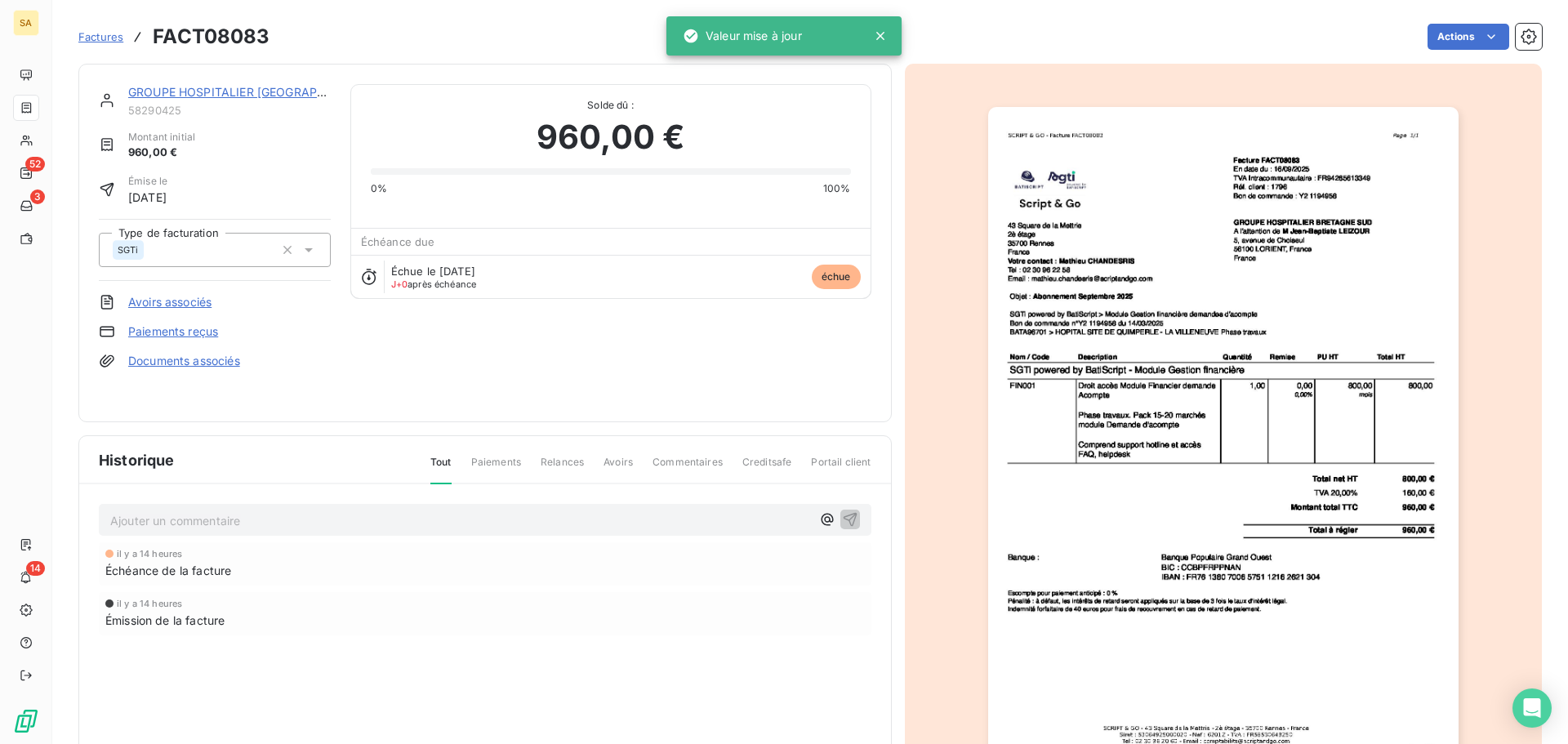
click at [104, 31] on span "Factures" at bounding box center [100, 37] width 45 height 13
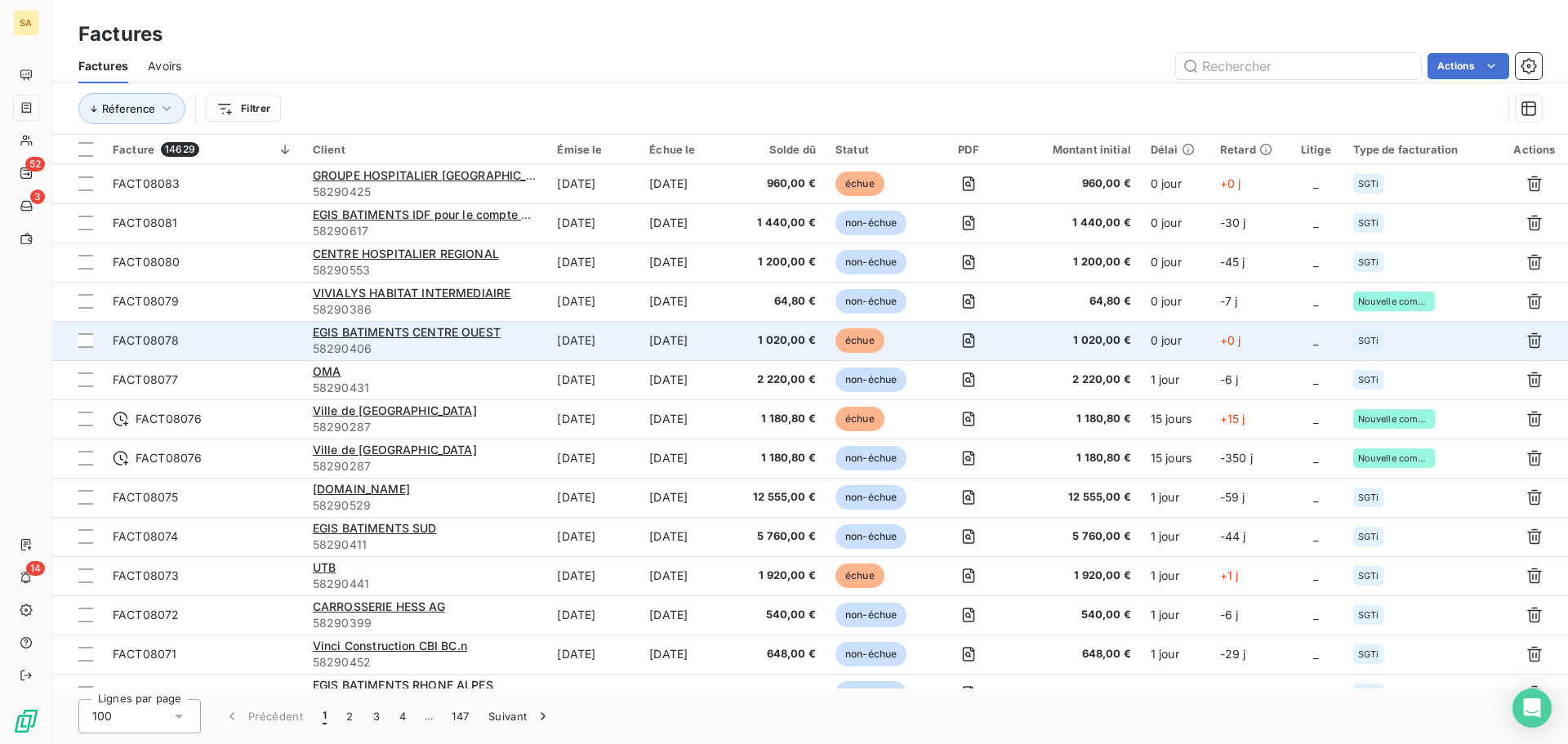
click at [1339, 335] on td "_" at bounding box center [1316, 340] width 55 height 39
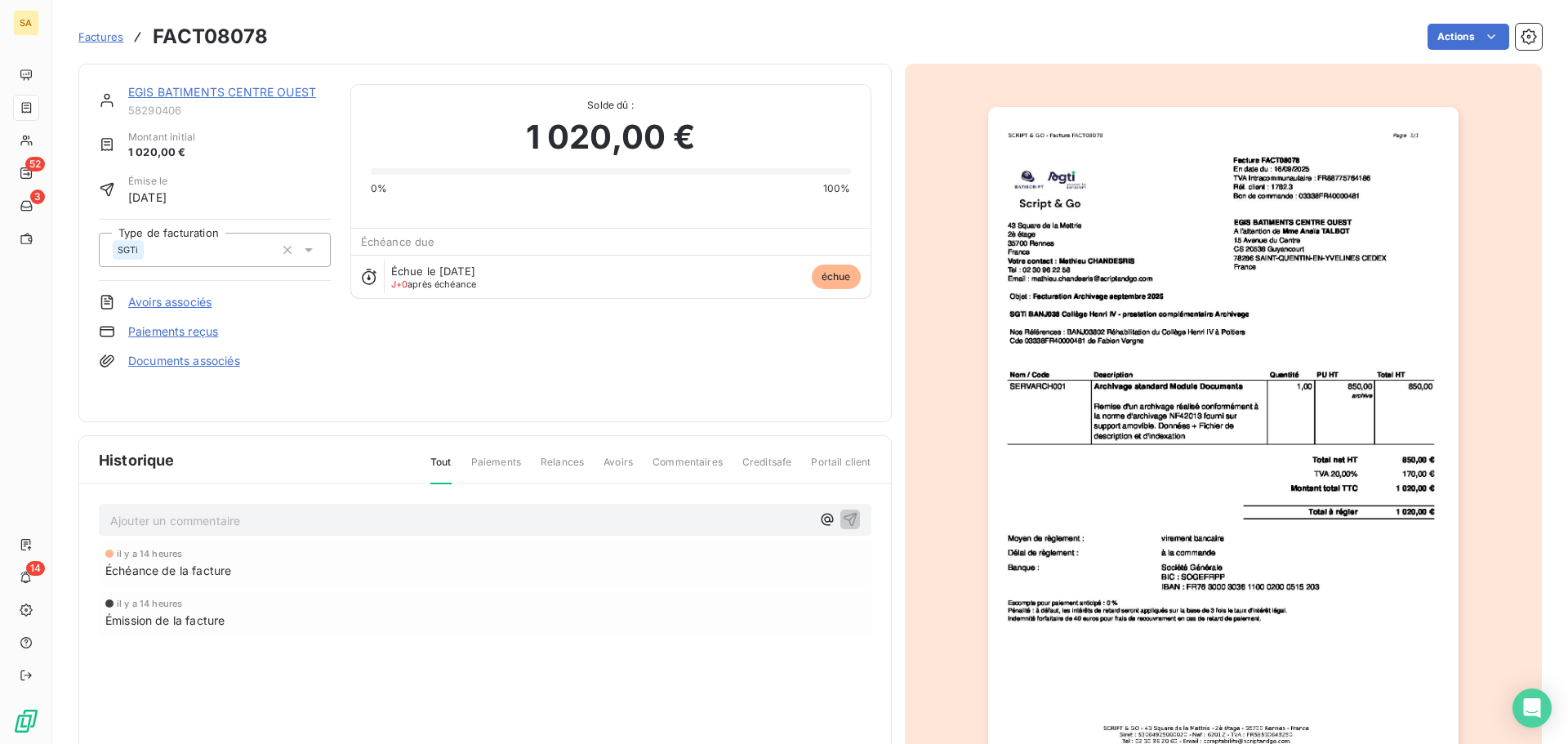
click at [1115, 287] on img "button" at bounding box center [1223, 439] width 470 height 664
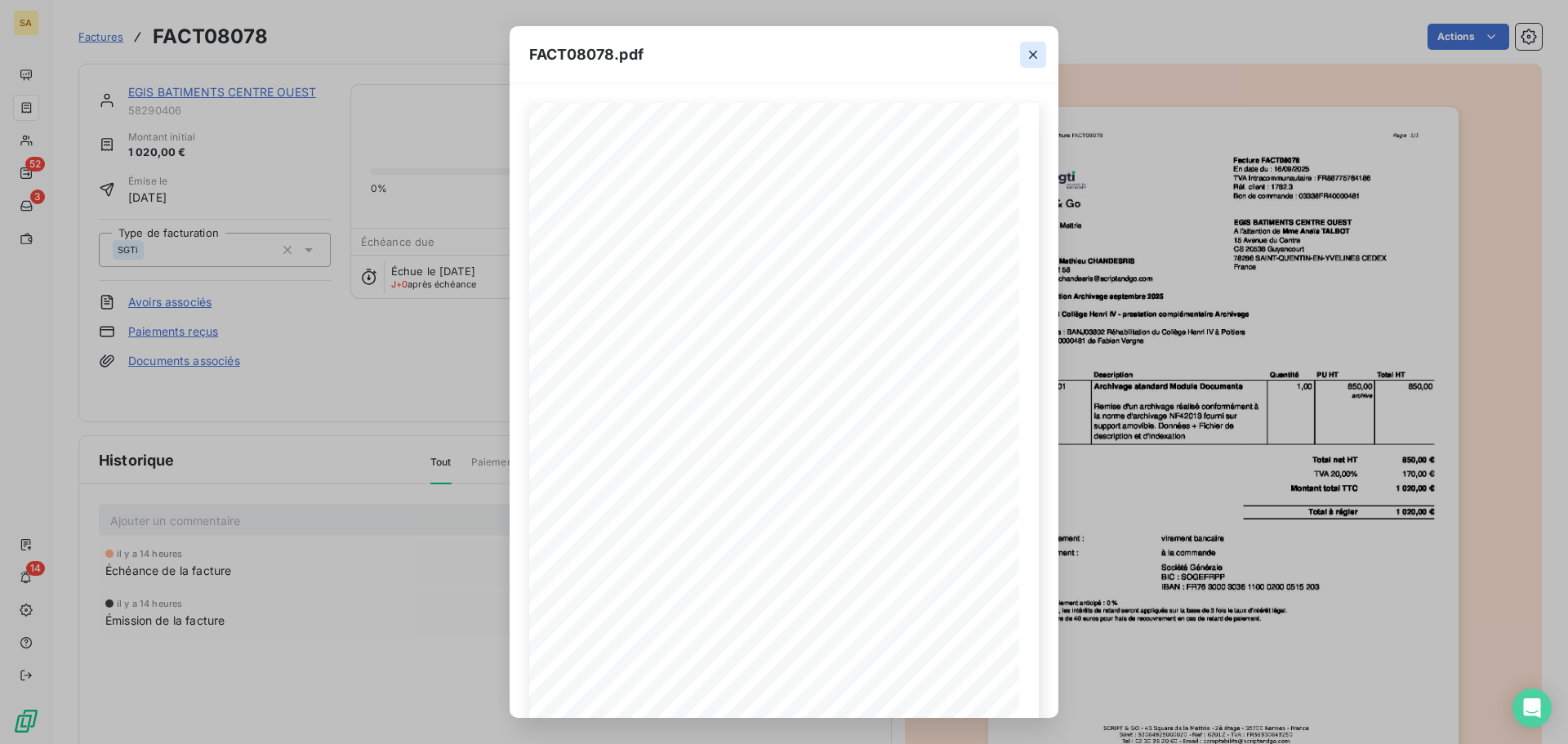
click at [1029, 54] on icon "button" at bounding box center [1033, 55] width 16 height 16
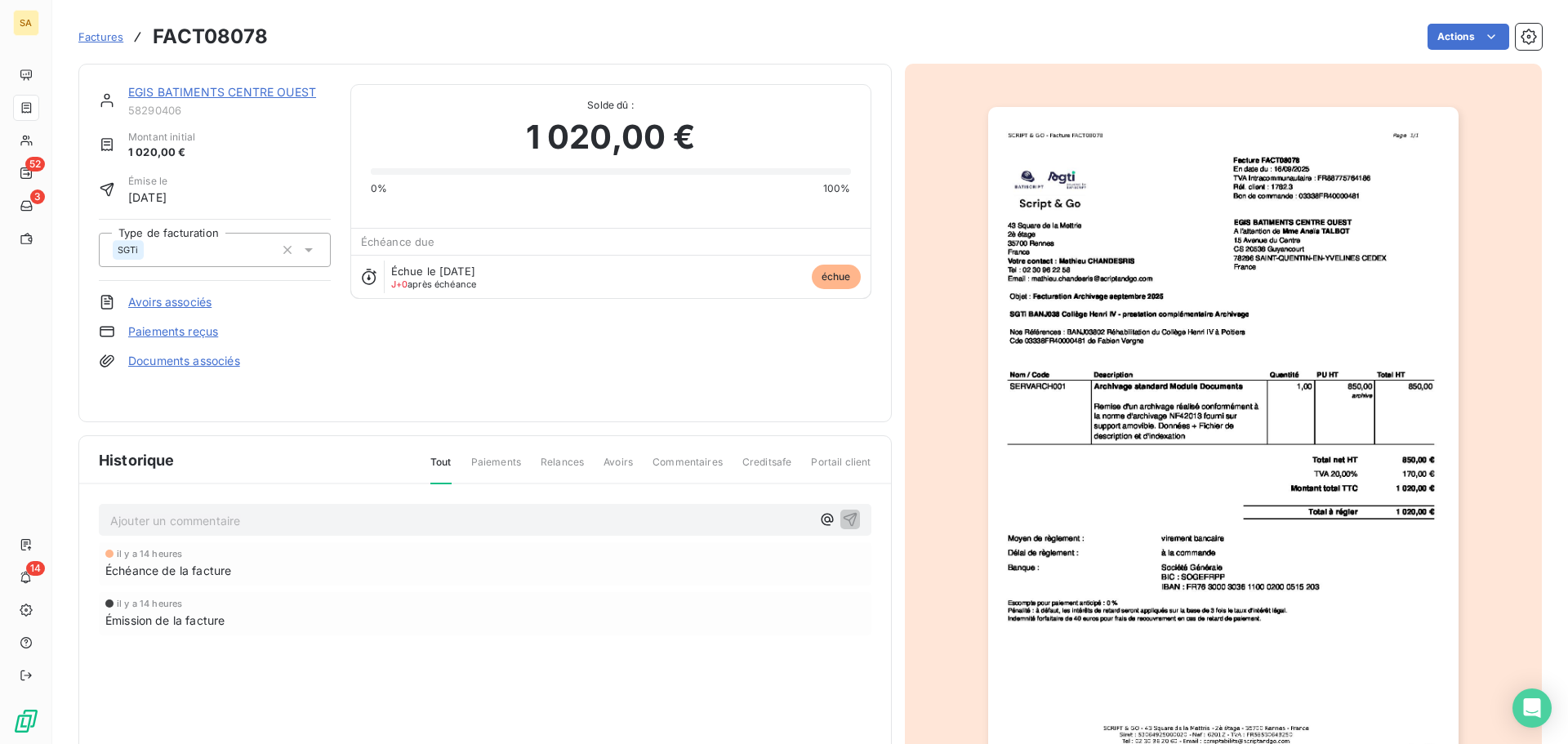
click at [96, 33] on span "Factures" at bounding box center [100, 37] width 45 height 13
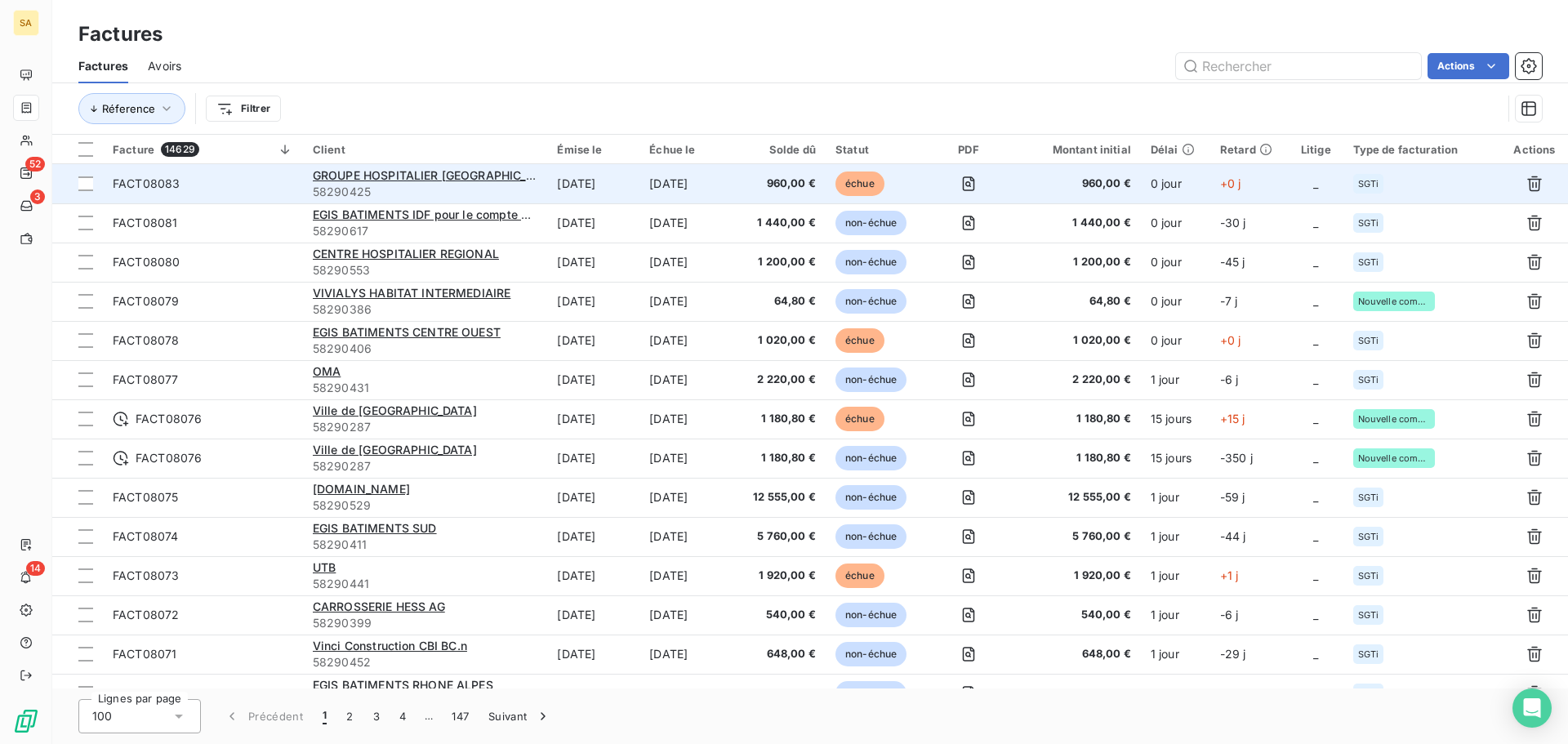
click at [1238, 178] on span "+0 j" at bounding box center [1231, 183] width 21 height 14
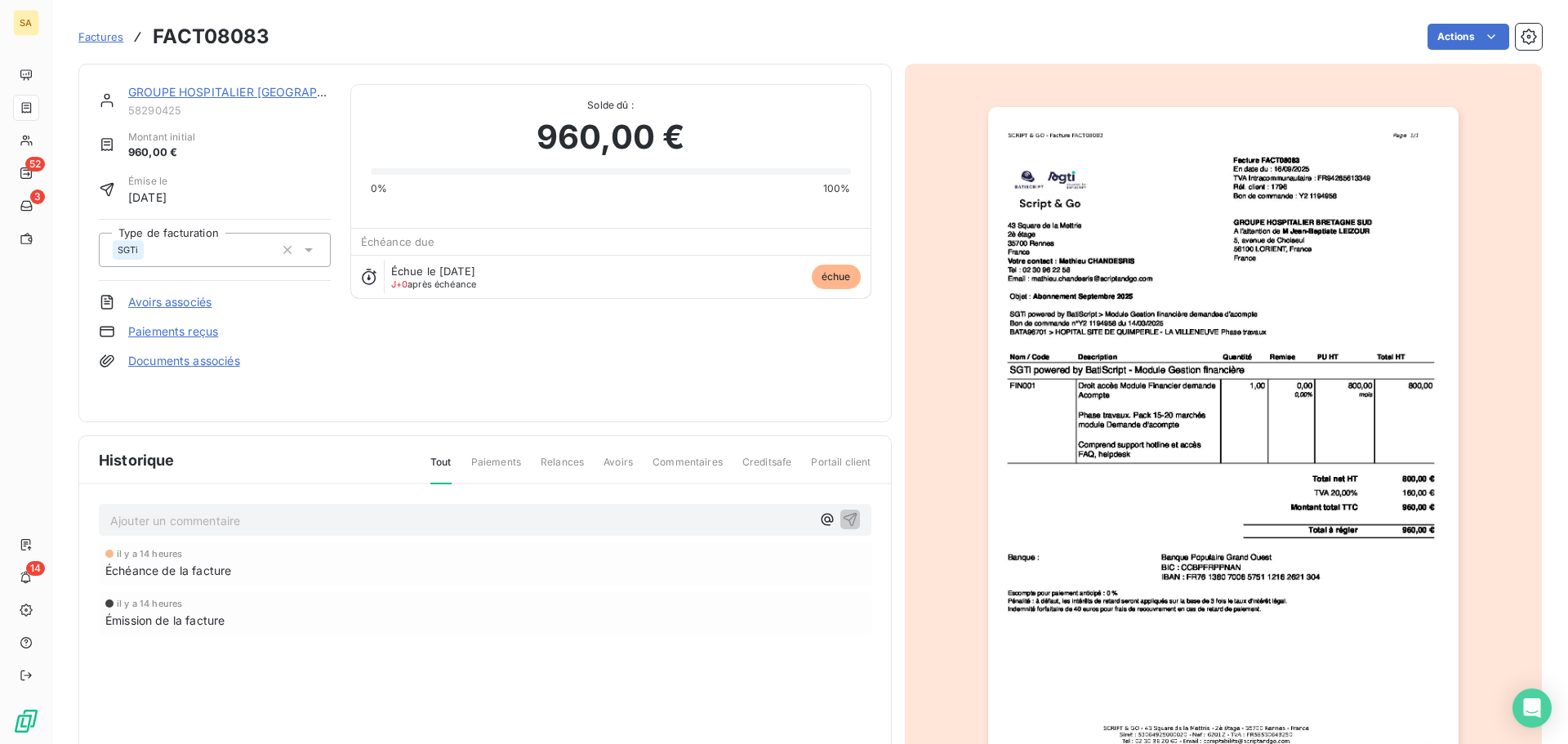
click at [246, 87] on link "GROUPE HOSPITALIER [GEOGRAPHIC_DATA]" at bounding box center [252, 91] width 247 height 14
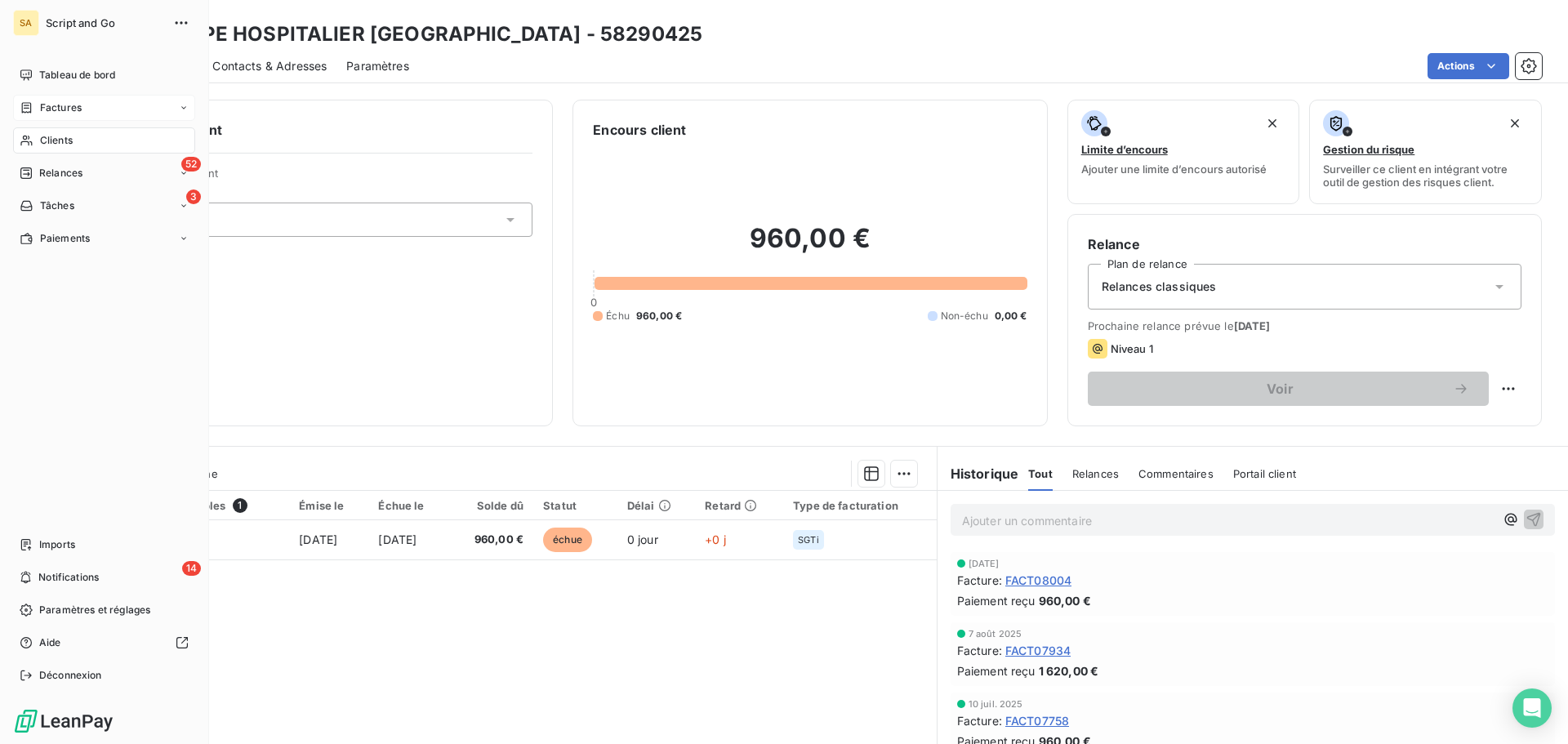
click at [31, 103] on icon at bounding box center [26, 108] width 14 height 13
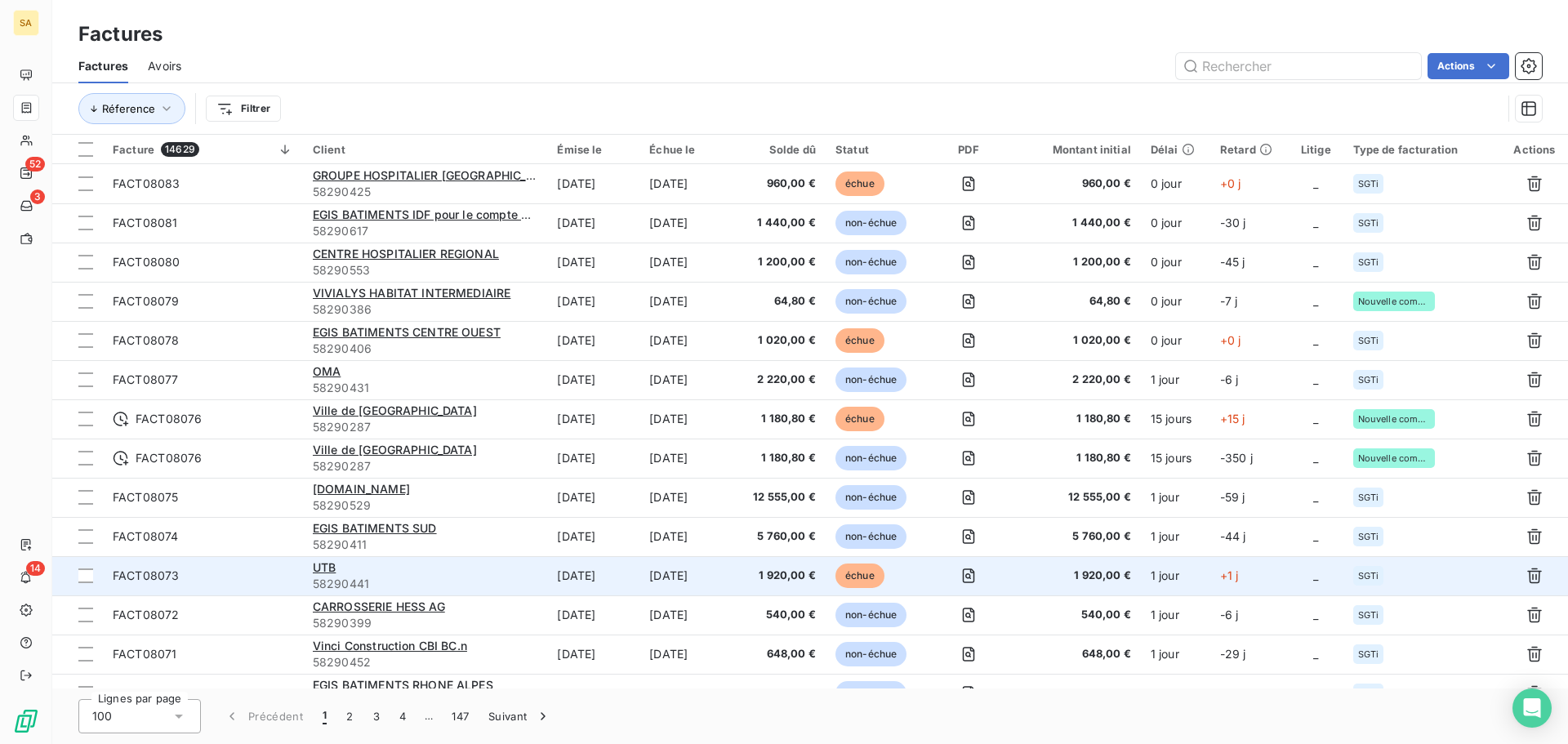
click at [1061, 571] on span "1 920,00 €" at bounding box center [1075, 575] width 109 height 16
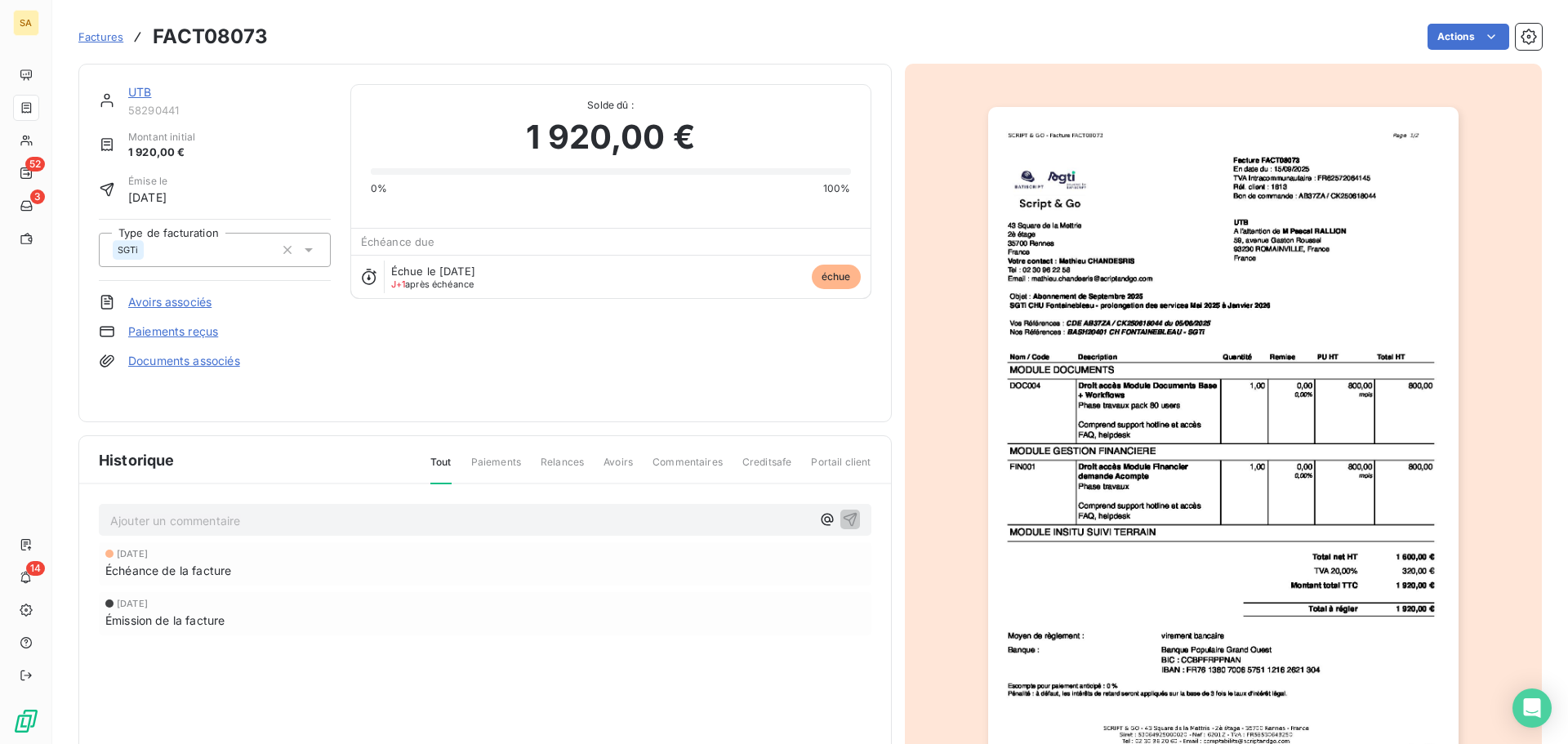
click at [104, 37] on span "Factures" at bounding box center [100, 37] width 45 height 13
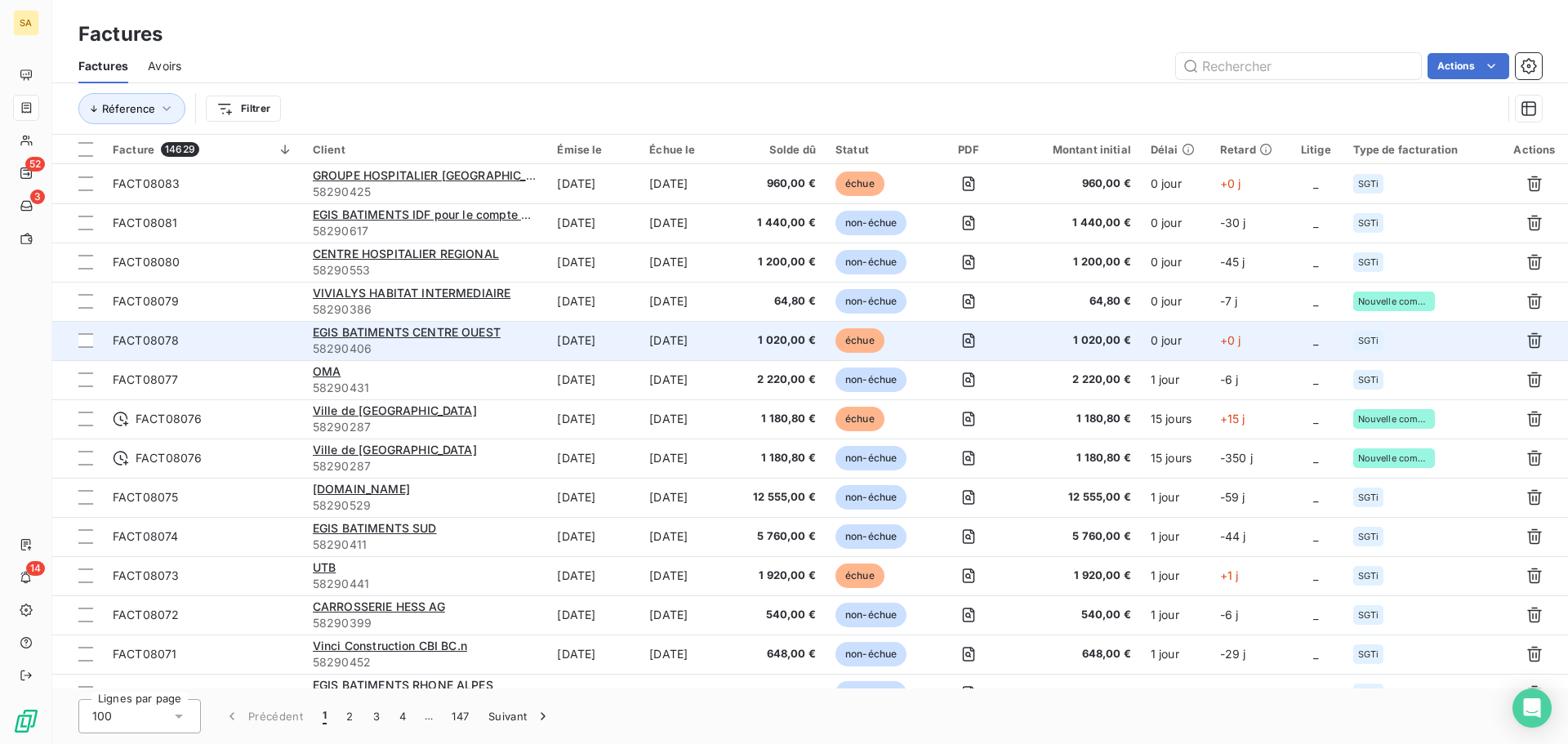
click at [1226, 340] on span "+0 j" at bounding box center [1231, 340] width 21 height 14
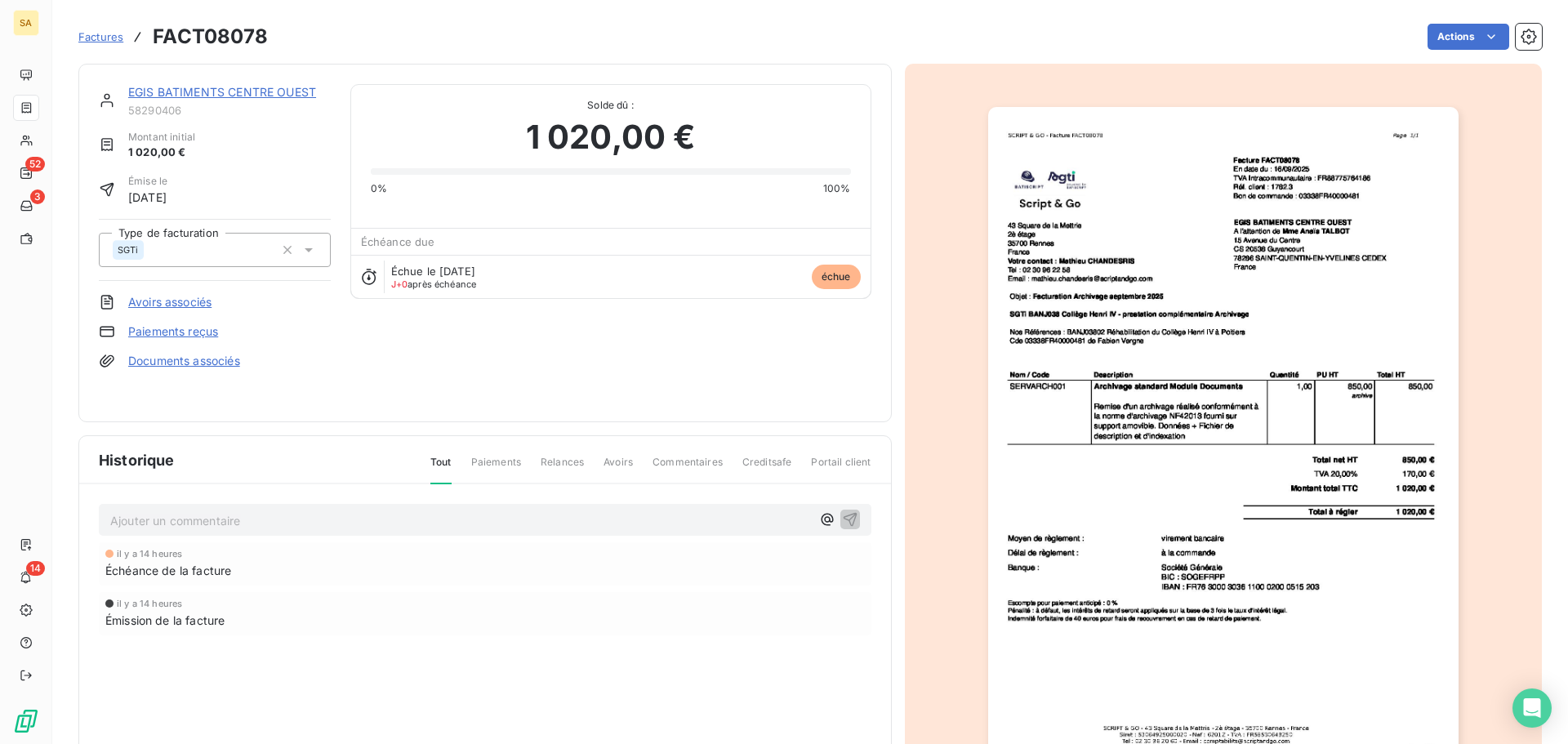
click at [100, 35] on span "Factures" at bounding box center [100, 37] width 45 height 13
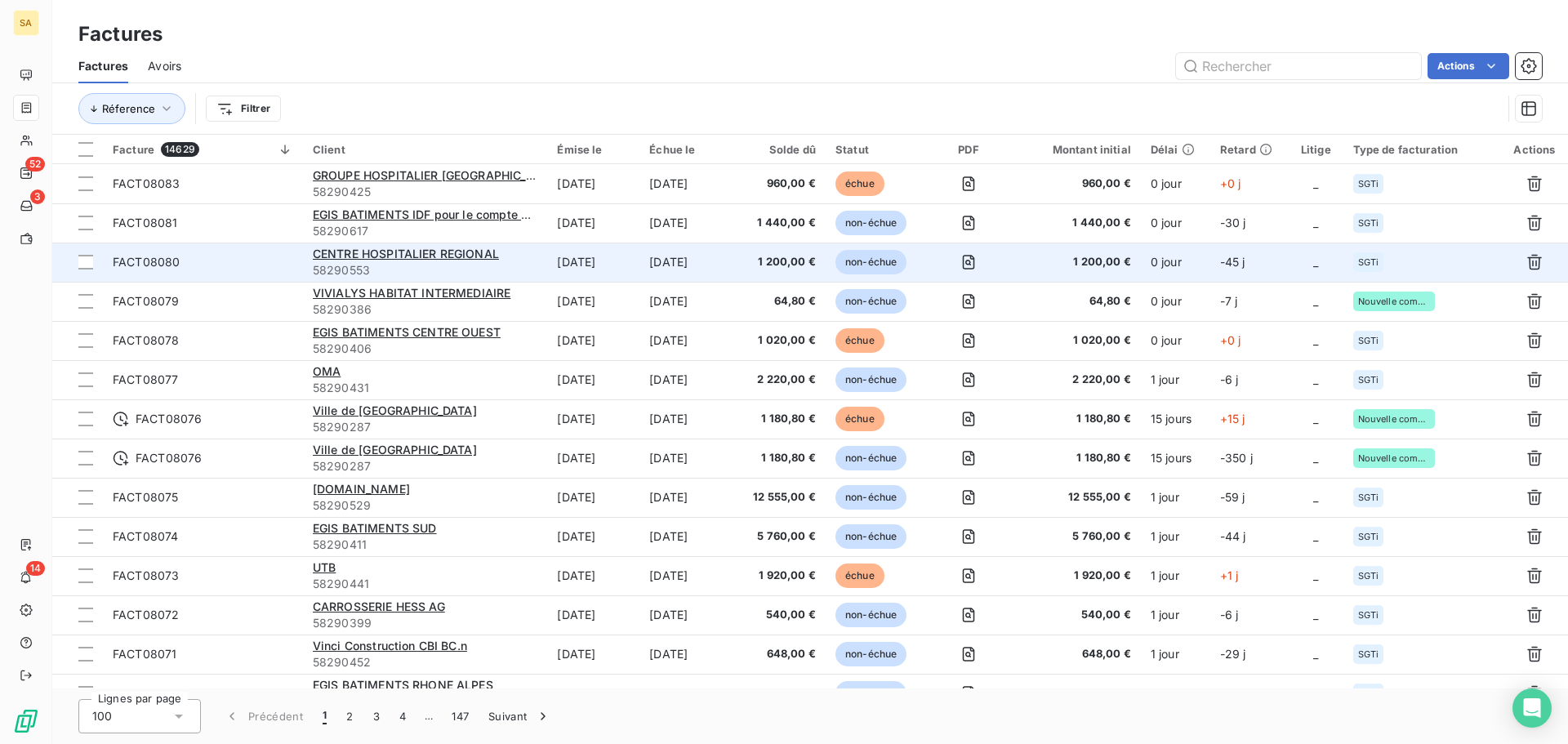
click at [1222, 261] on td "-45 j" at bounding box center [1249, 262] width 78 height 39
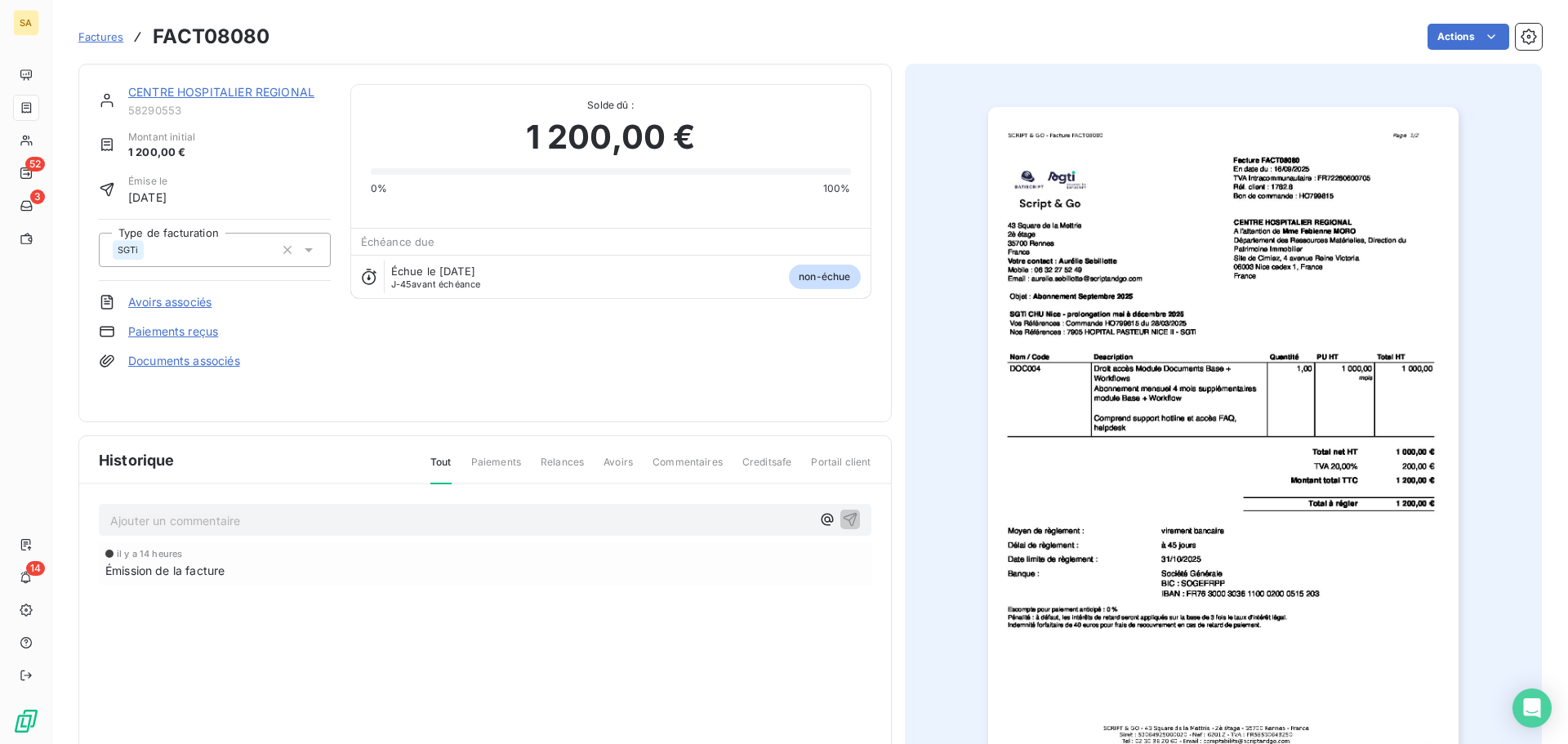
click at [82, 38] on span "Factures" at bounding box center [100, 37] width 45 height 13
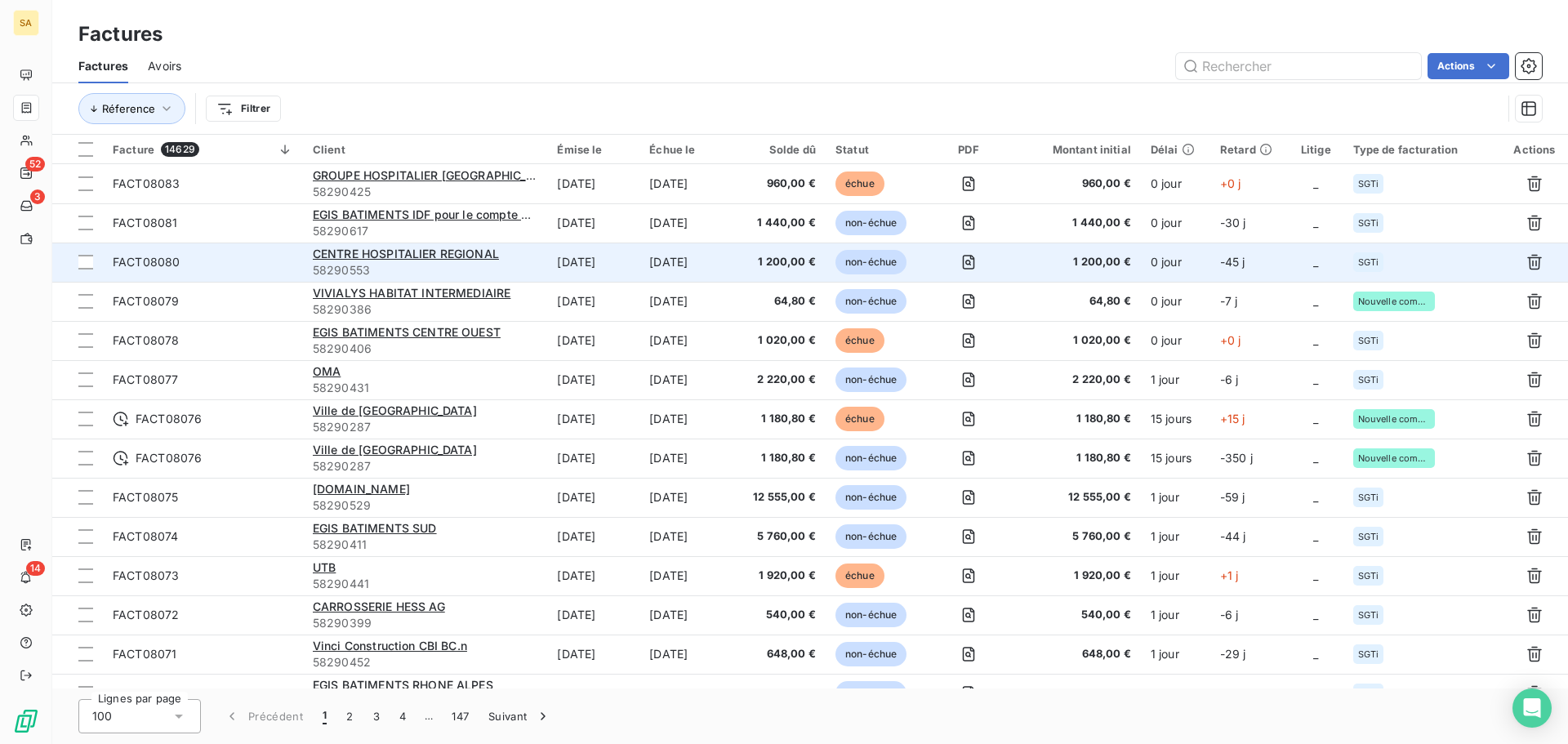
click at [1271, 256] on td "-45 j" at bounding box center [1249, 262] width 78 height 39
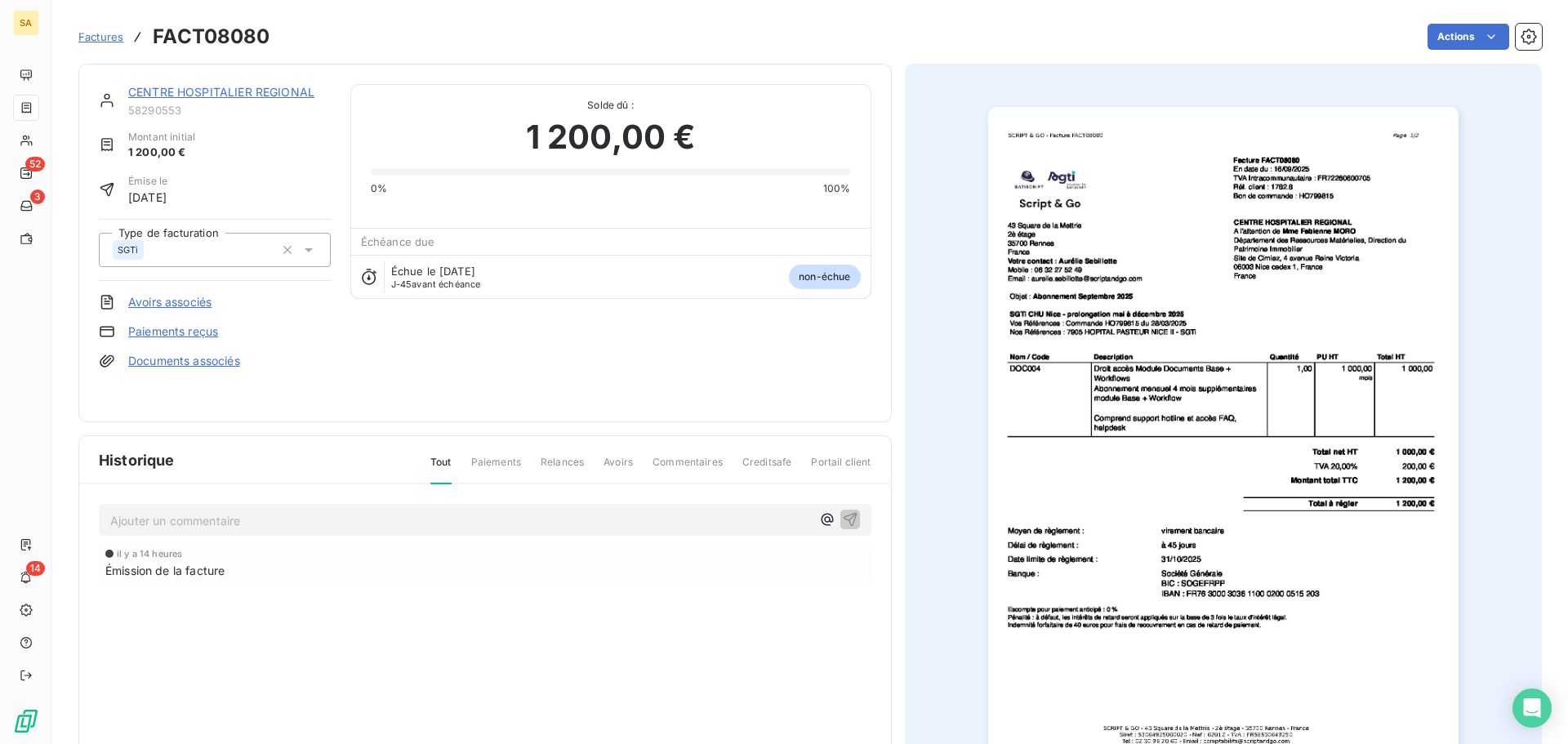
click at [112, 35] on span "Factures" at bounding box center [100, 37] width 45 height 13
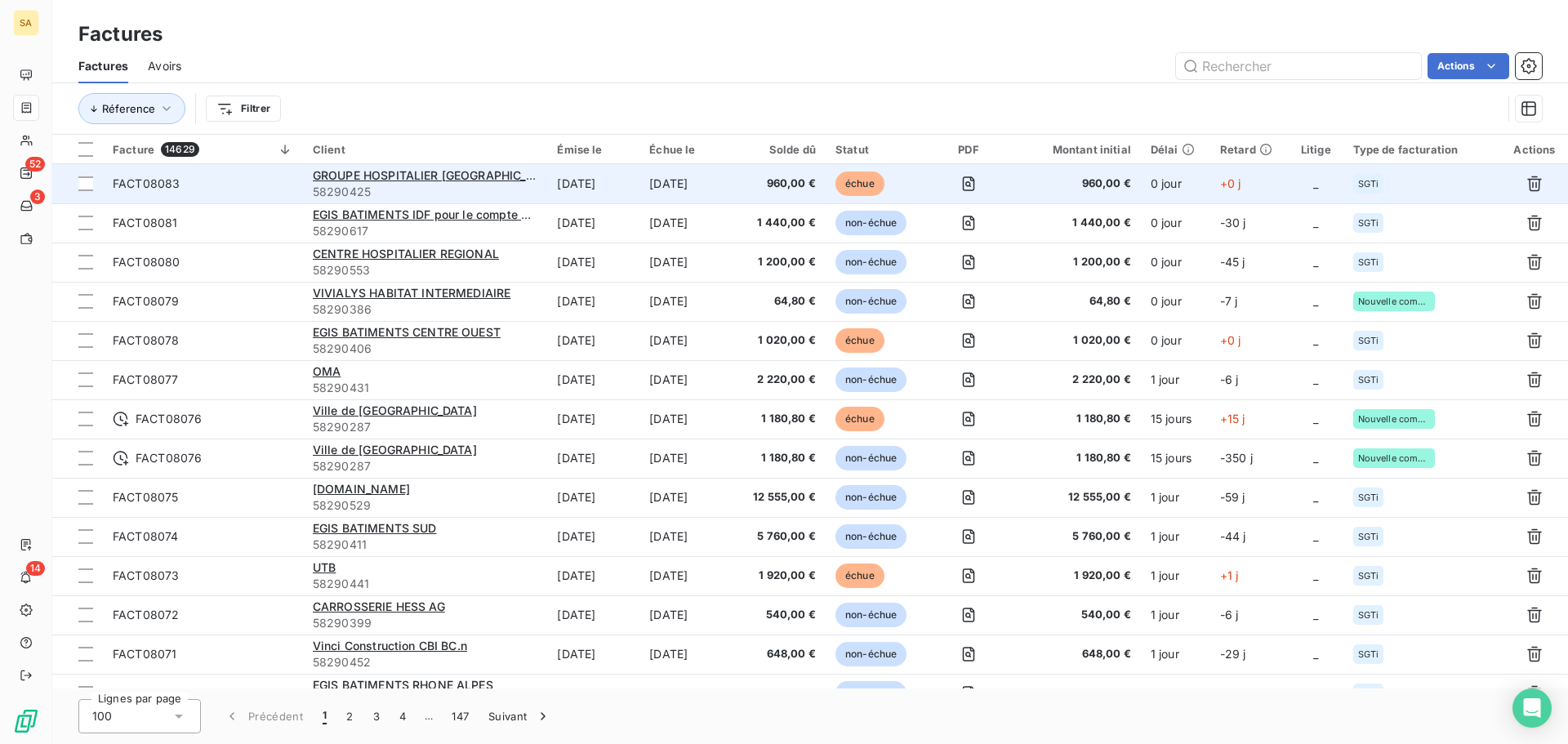
click at [1243, 170] on td "+0 j" at bounding box center [1249, 184] width 78 height 39
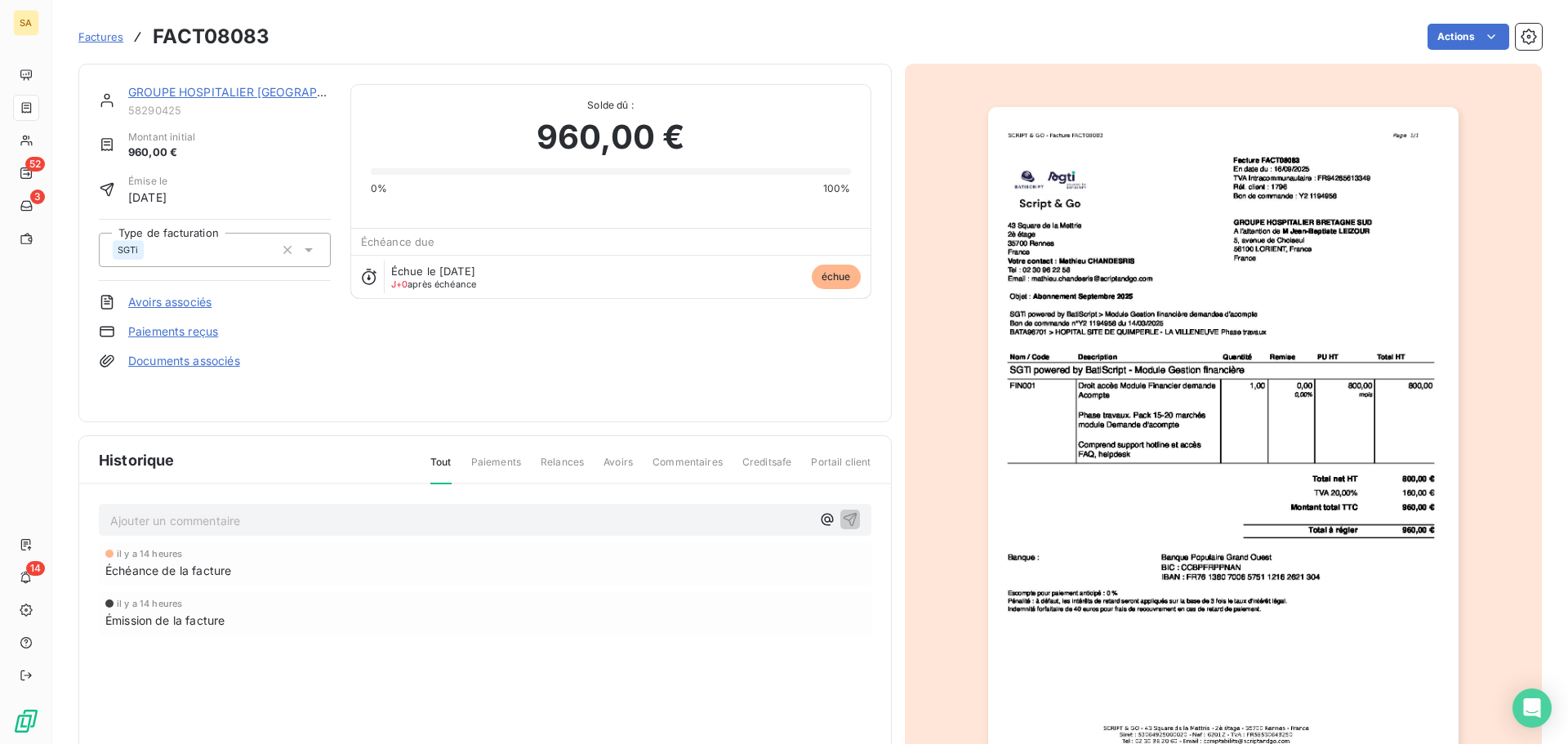
click at [103, 38] on span "Factures" at bounding box center [100, 37] width 45 height 13
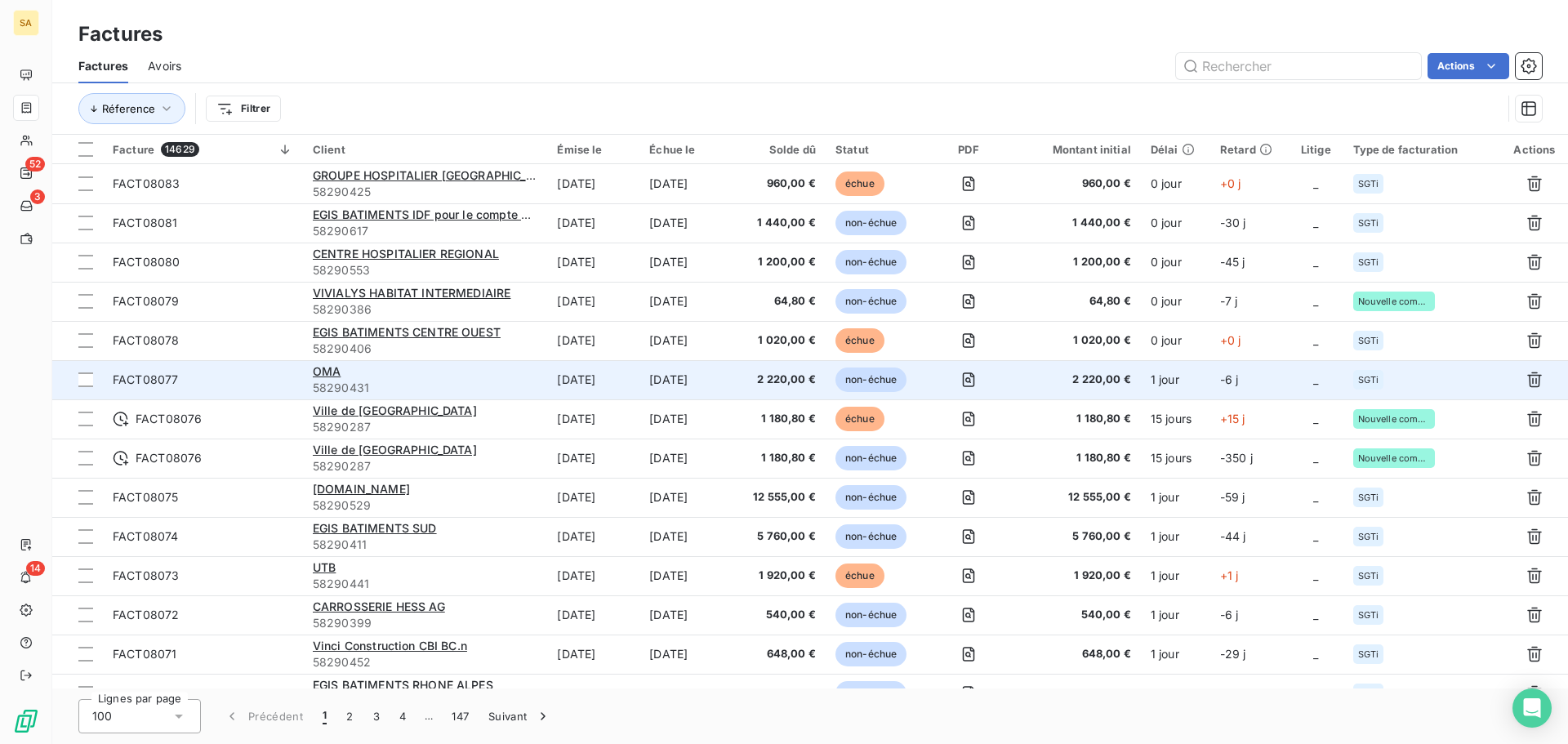
click at [1254, 378] on td "-6 j" at bounding box center [1249, 380] width 78 height 39
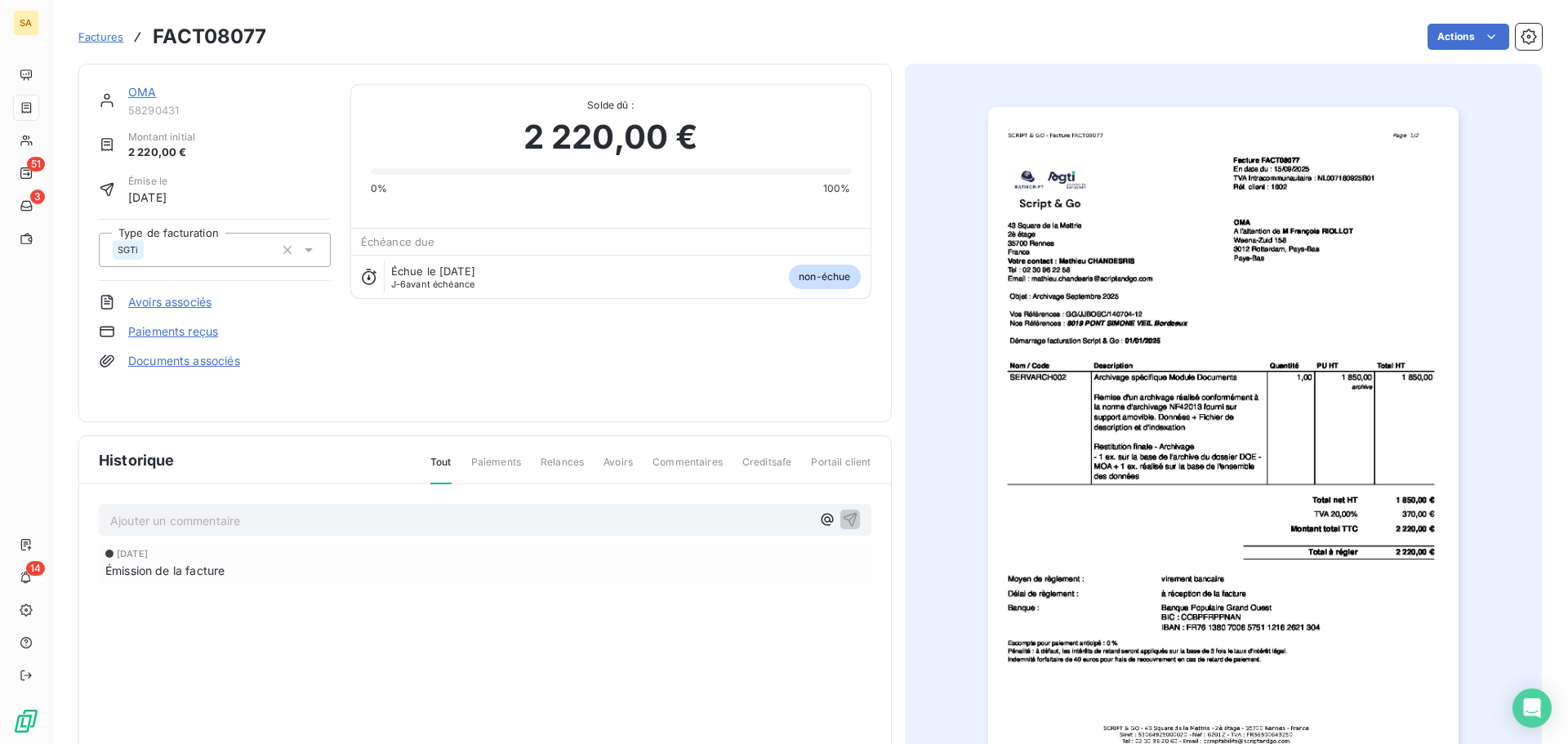
click at [112, 35] on span "Factures" at bounding box center [100, 37] width 45 height 13
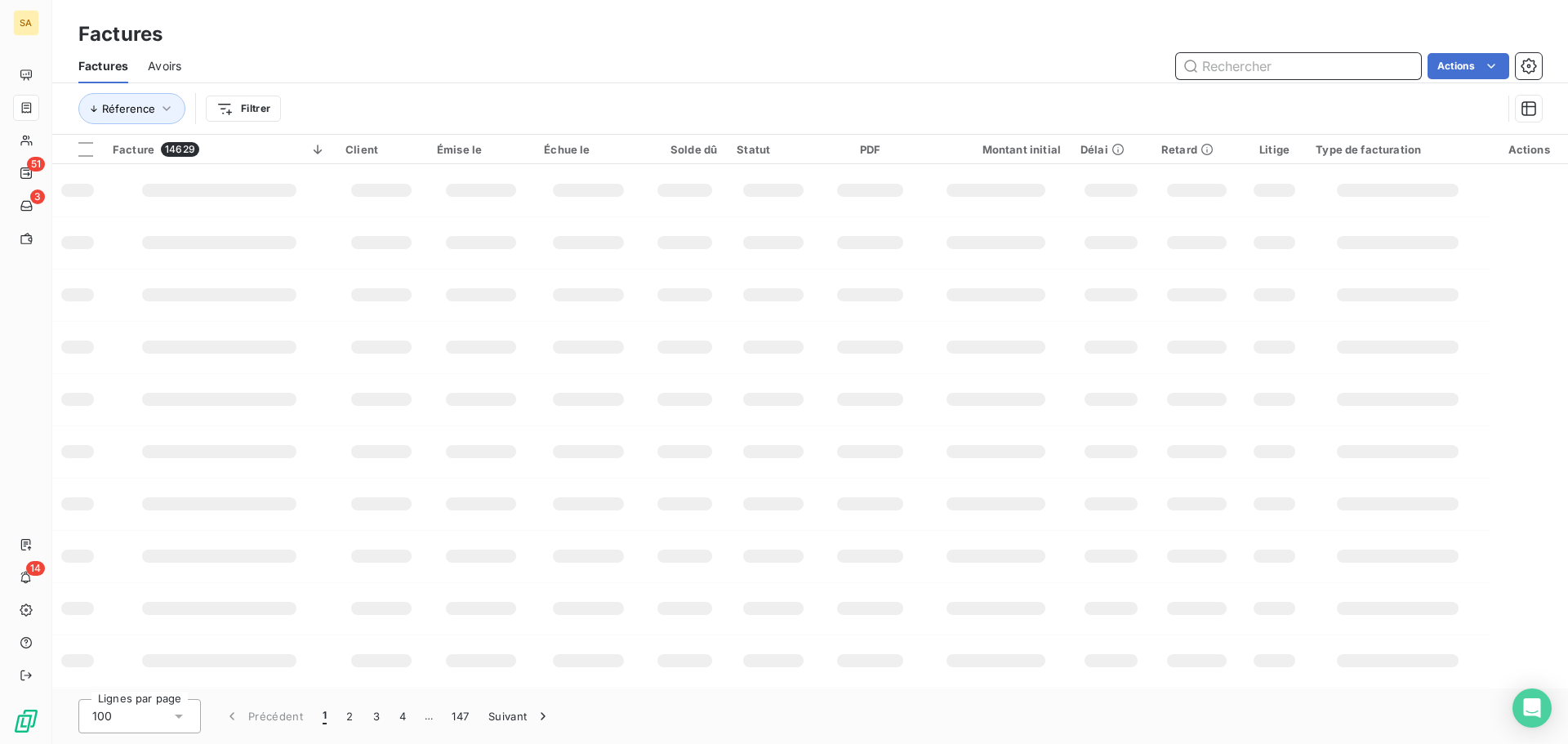
click at [1215, 67] on input "text" at bounding box center [1298, 67] width 245 height 26
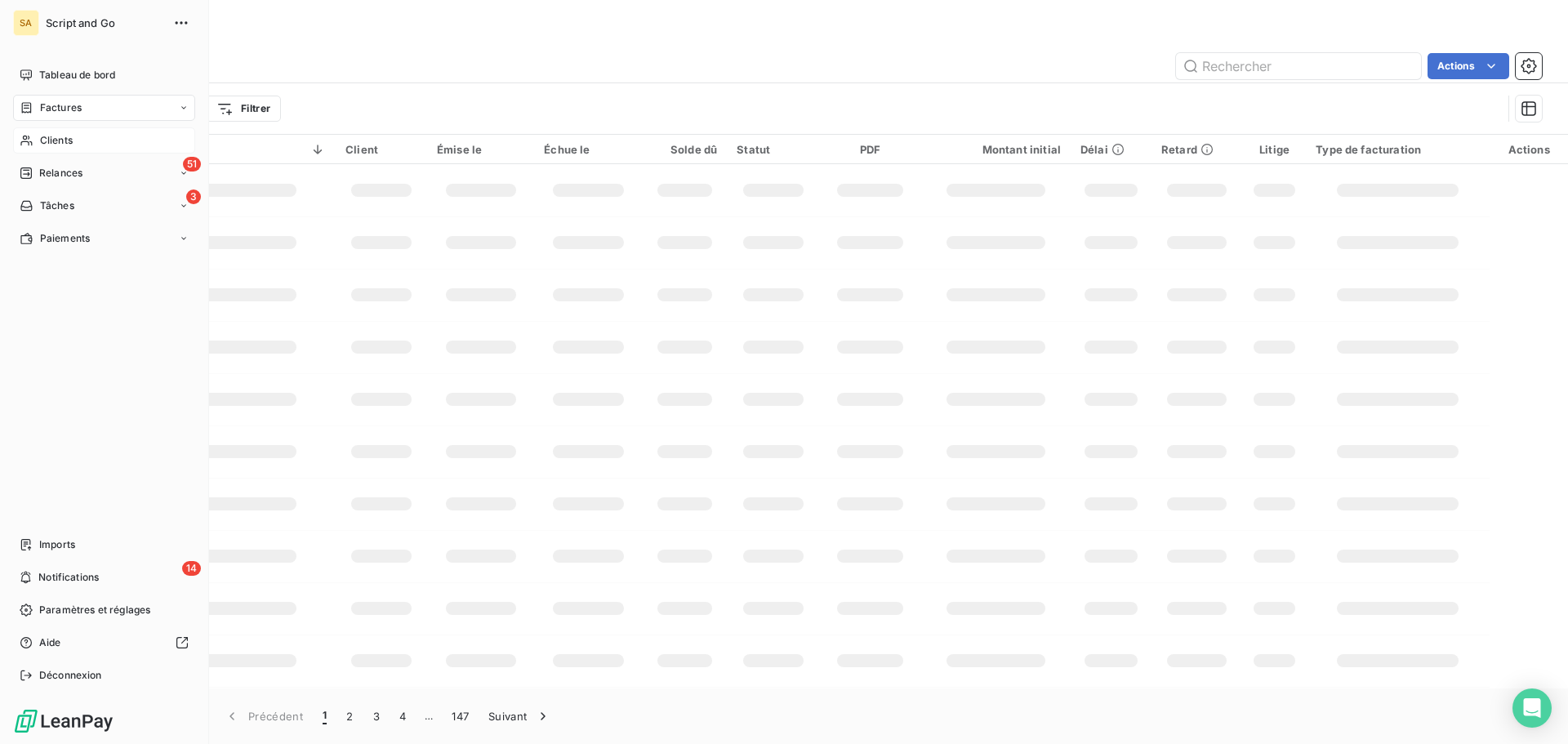
click at [33, 137] on icon at bounding box center [26, 141] width 14 height 13
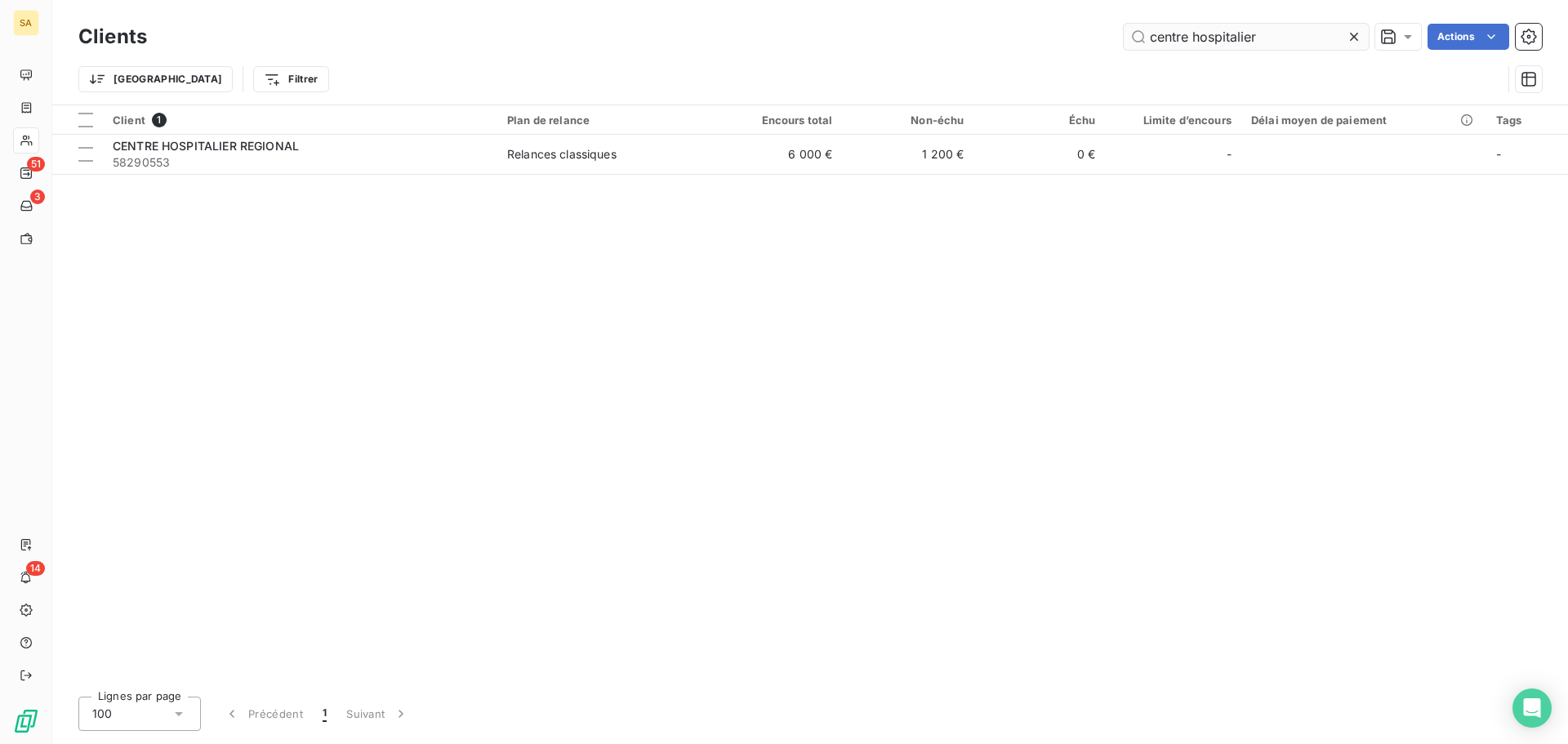
drag, startPoint x: 1271, startPoint y: 35, endPoint x: 1127, endPoint y: 37, distance: 144.0
click at [1127, 37] on input "centre hospitalier" at bounding box center [1247, 37] width 245 height 26
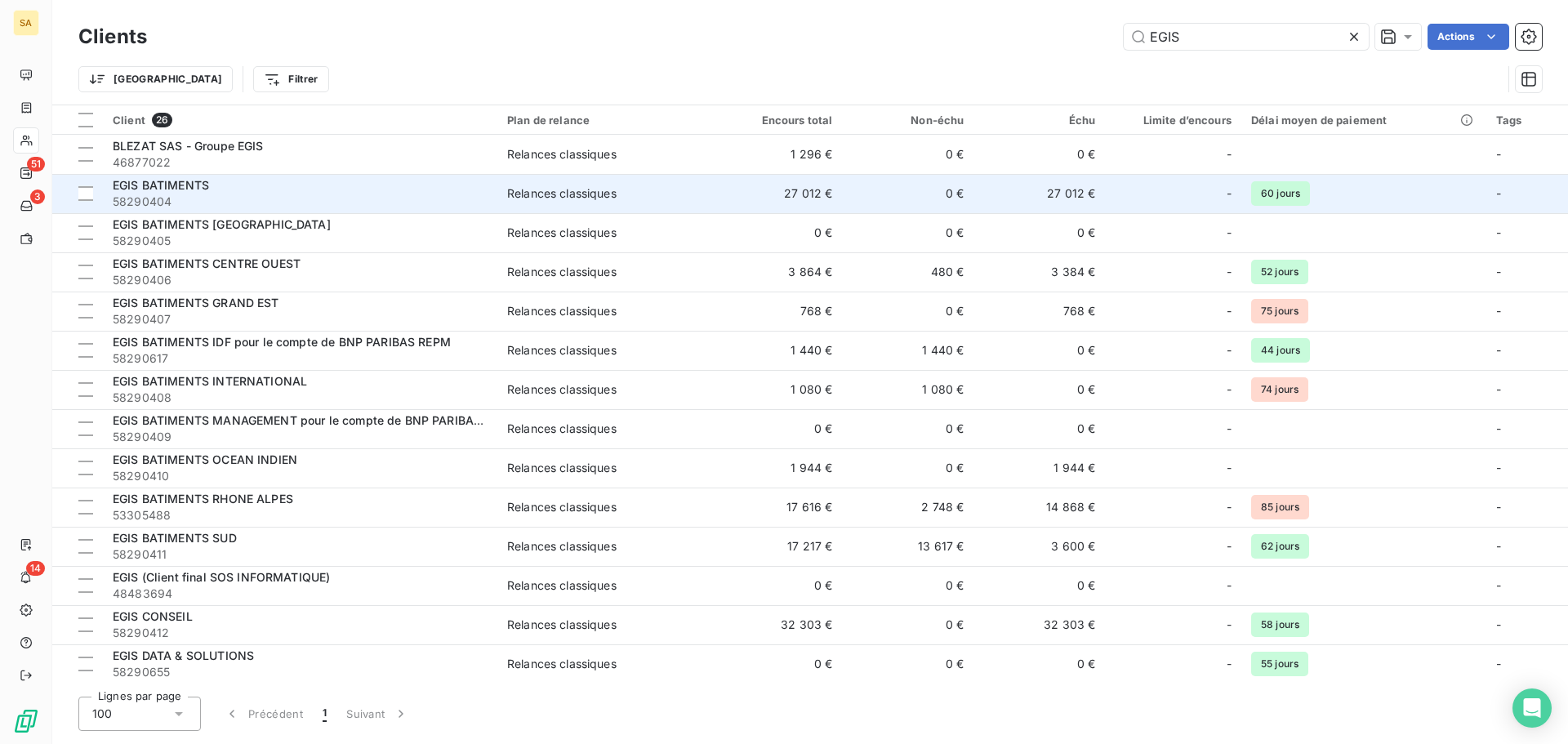
type input "EGIS"
click at [256, 194] on span "58290404" at bounding box center [300, 201] width 375 height 16
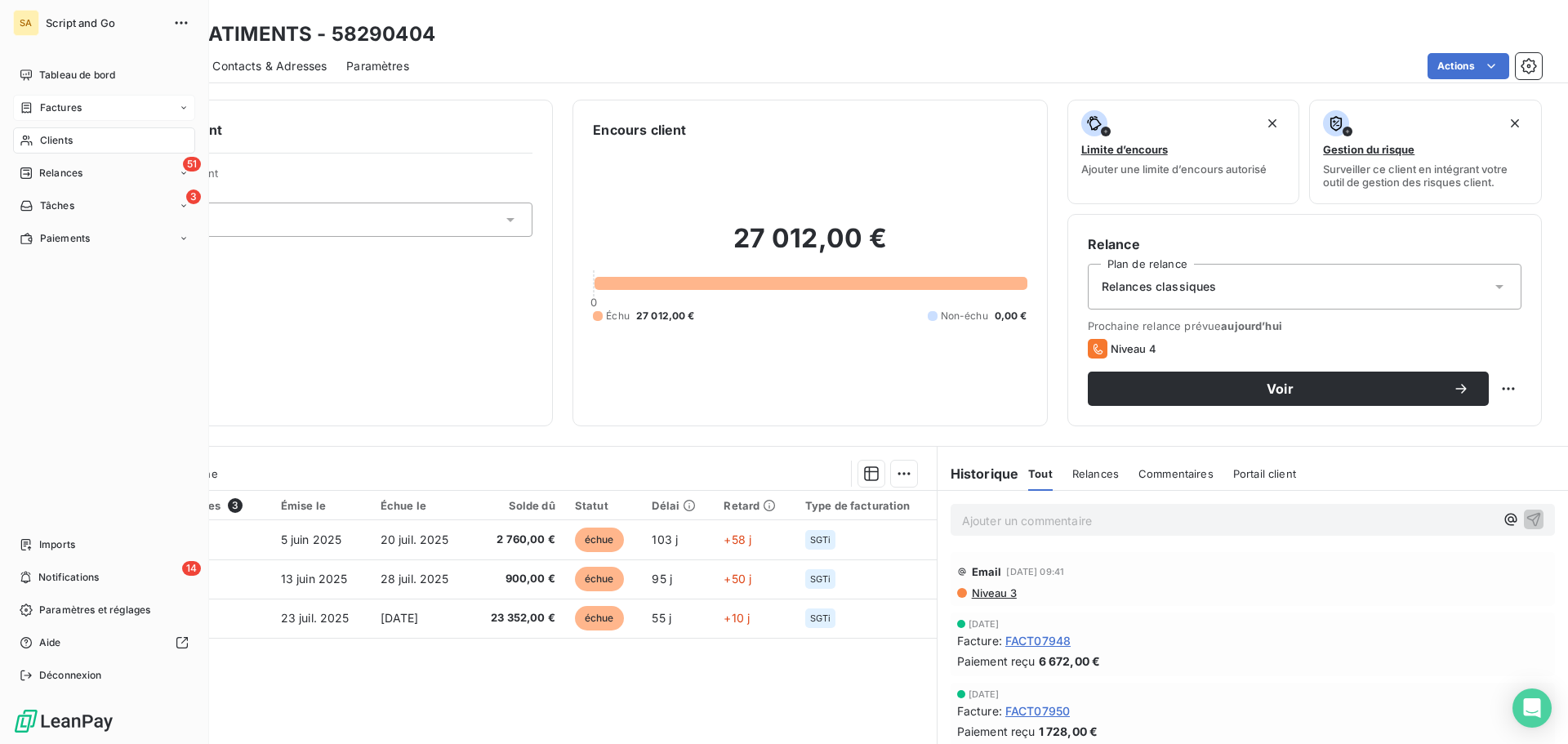
click at [44, 109] on span "Factures" at bounding box center [61, 108] width 42 height 15
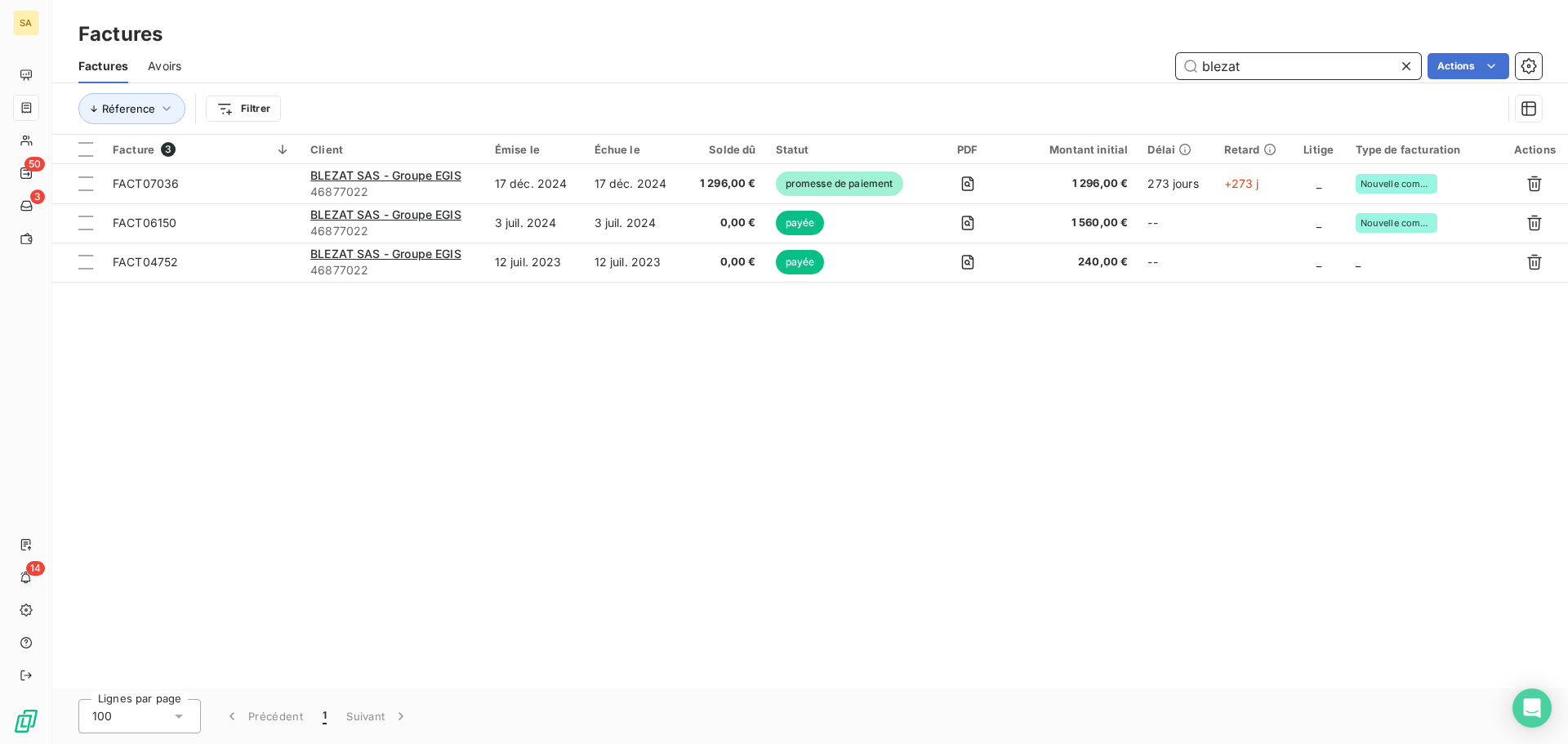
drag, startPoint x: 1257, startPoint y: 63, endPoint x: 1175, endPoint y: 63, distance: 82.0
click at [1176, 63] on input "blezat" at bounding box center [1298, 67] width 245 height 26
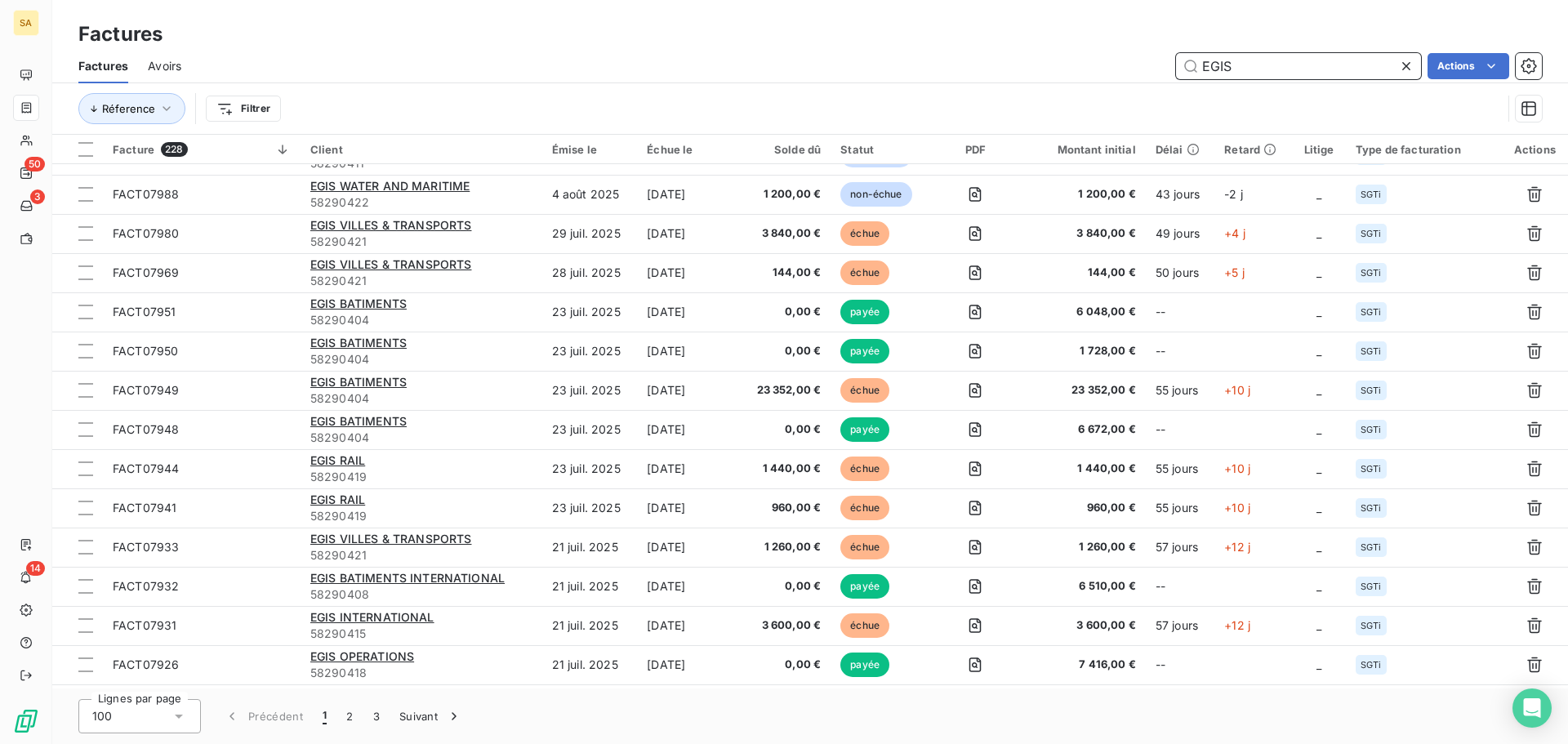
scroll to position [735, 0]
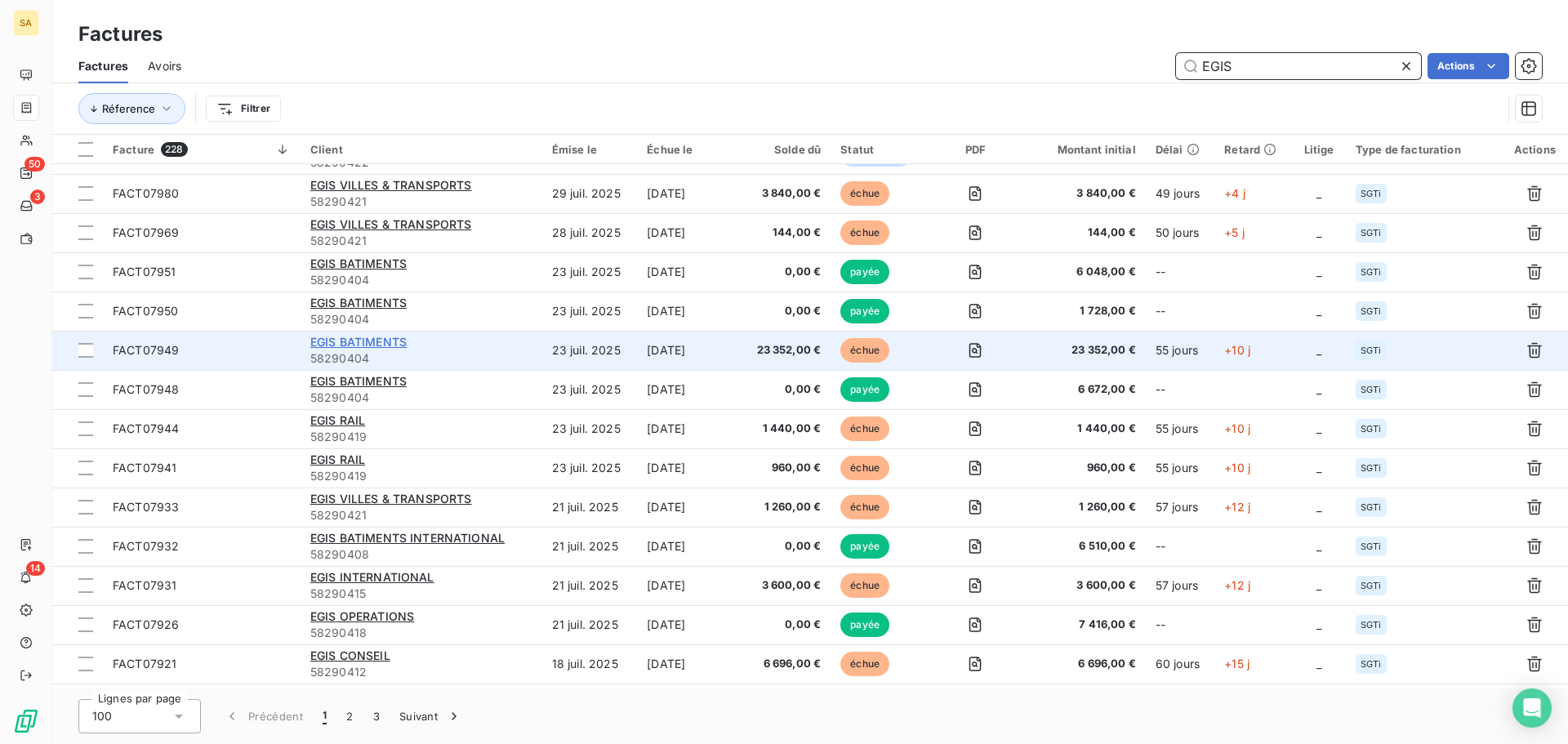
type input "EGIS"
click at [373, 346] on span "EGIS BATIMENTS" at bounding box center [358, 341] width 96 height 14
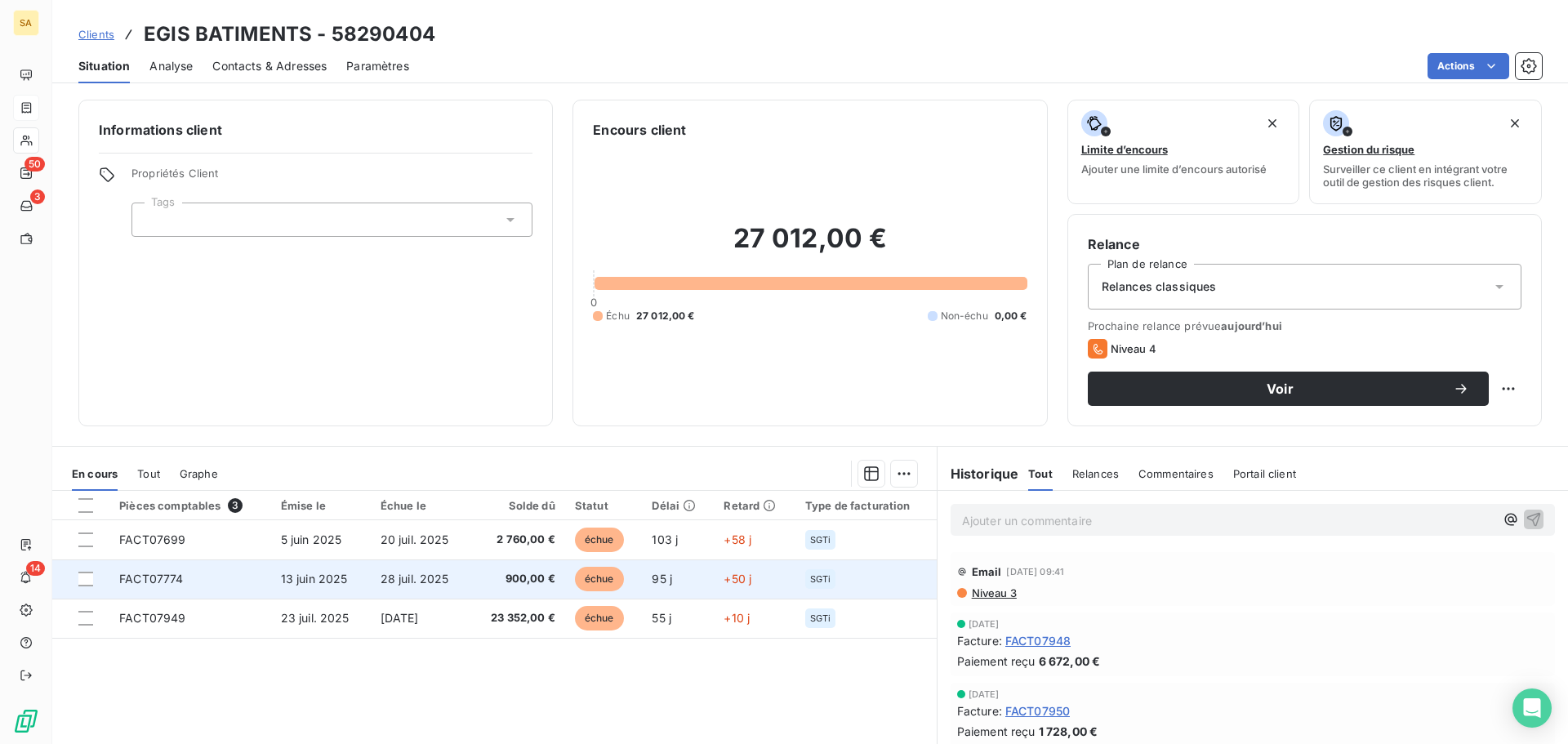
click at [242, 575] on td "FACT07774" at bounding box center [190, 579] width 162 height 39
